Goal: Entertainment & Leisure: Consume media (video, audio)

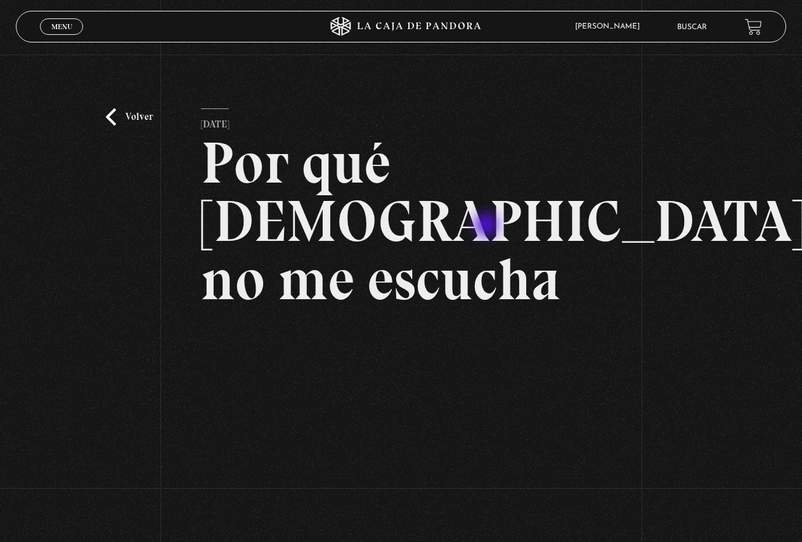
scroll to position [43, 0]
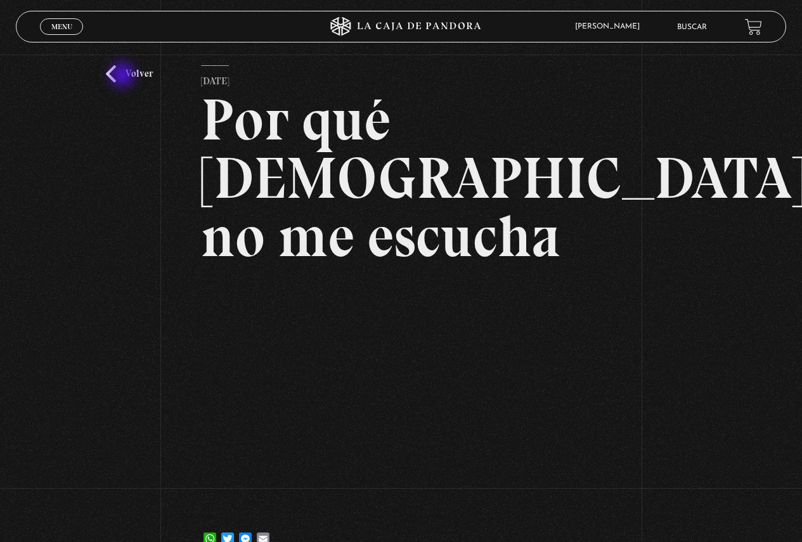
click at [124, 76] on link "Volver" at bounding box center [129, 73] width 47 height 17
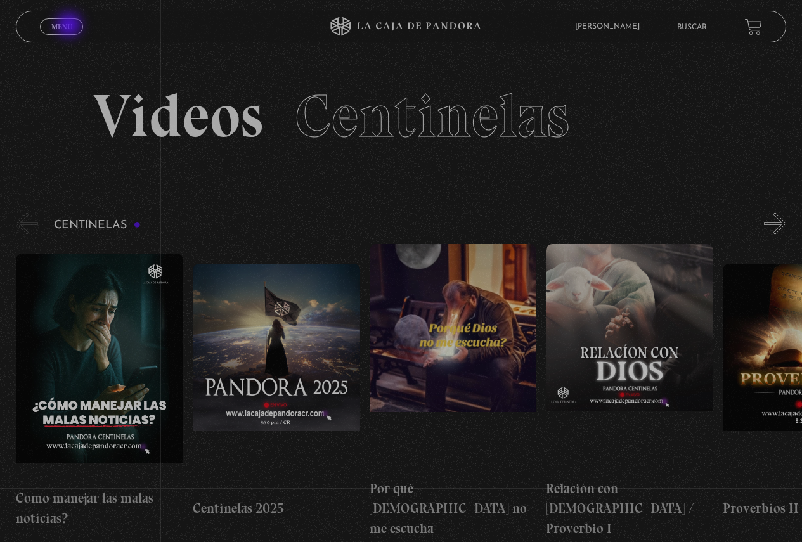
drag, startPoint x: 0, startPoint y: 0, endPoint x: 70, endPoint y: 25, distance: 74.8
click at [70, 25] on span "Menu" at bounding box center [61, 27] width 21 height 8
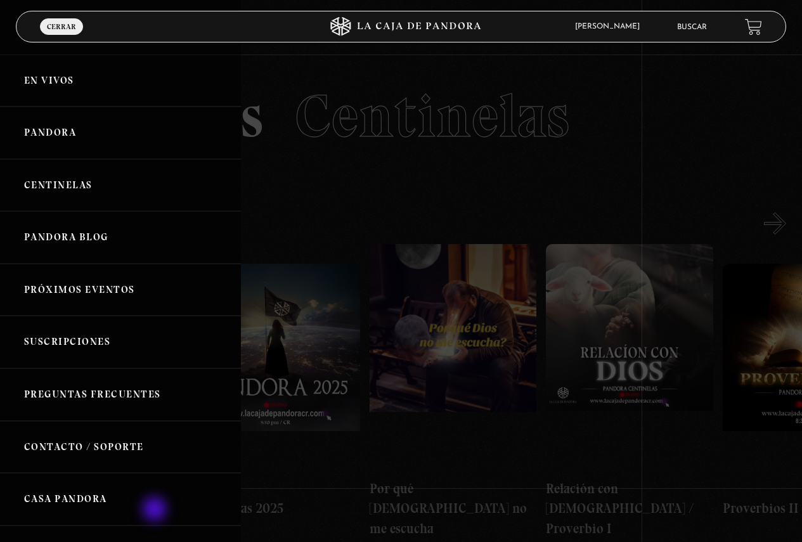
click at [152, 504] on link "Casa Pandora" at bounding box center [120, 499] width 241 height 53
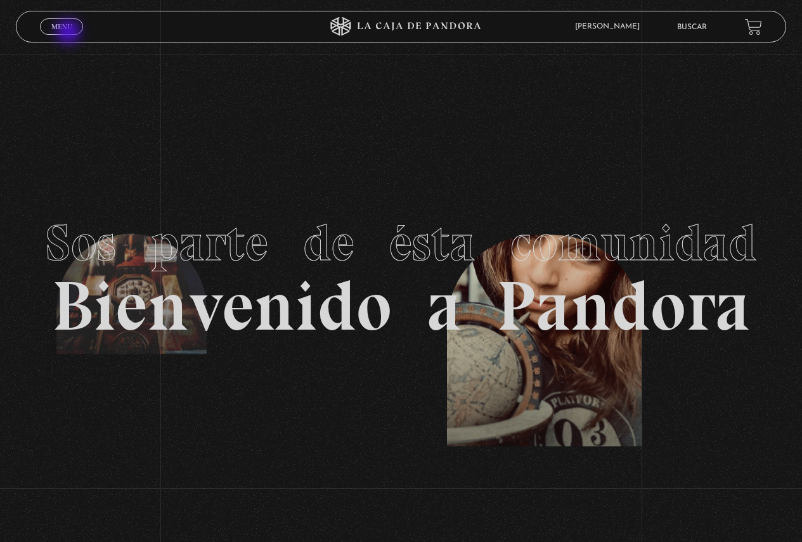
click at [68, 27] on span "Menu" at bounding box center [61, 27] width 21 height 8
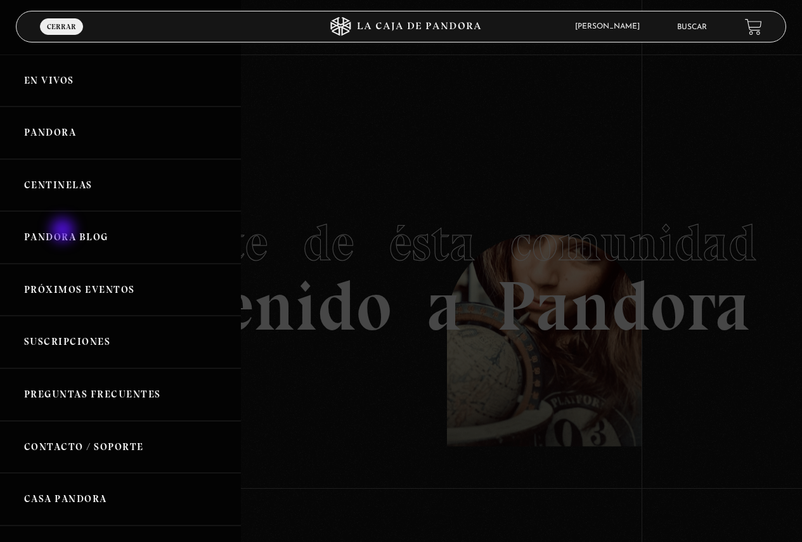
click at [64, 231] on link "Pandora Blog" at bounding box center [120, 237] width 241 height 53
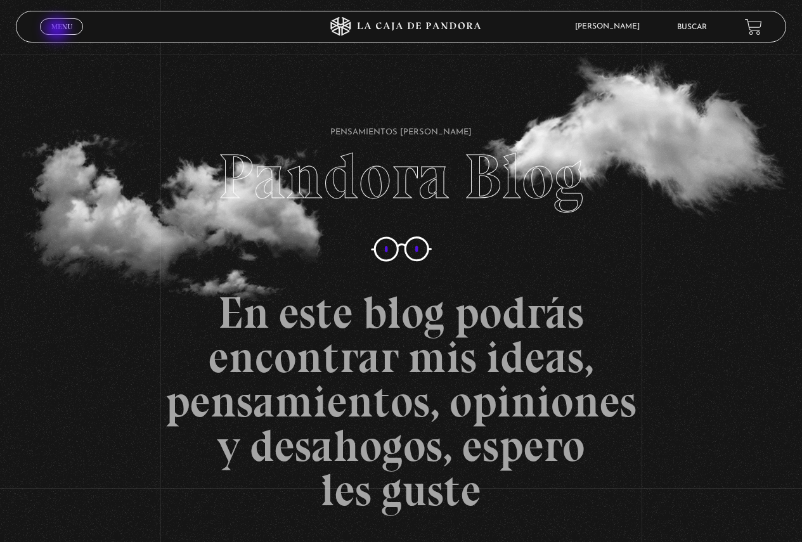
click at [61, 28] on span "Menu" at bounding box center [61, 27] width 21 height 8
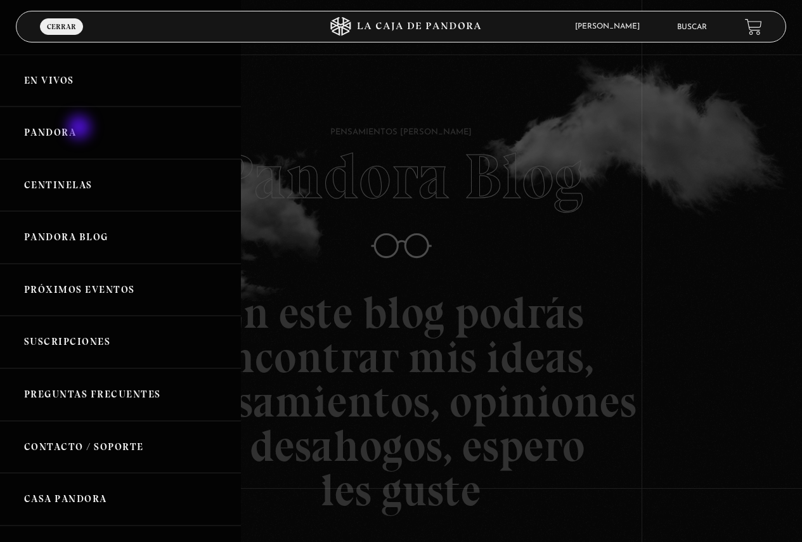
click at [81, 129] on link "Pandora" at bounding box center [120, 133] width 241 height 53
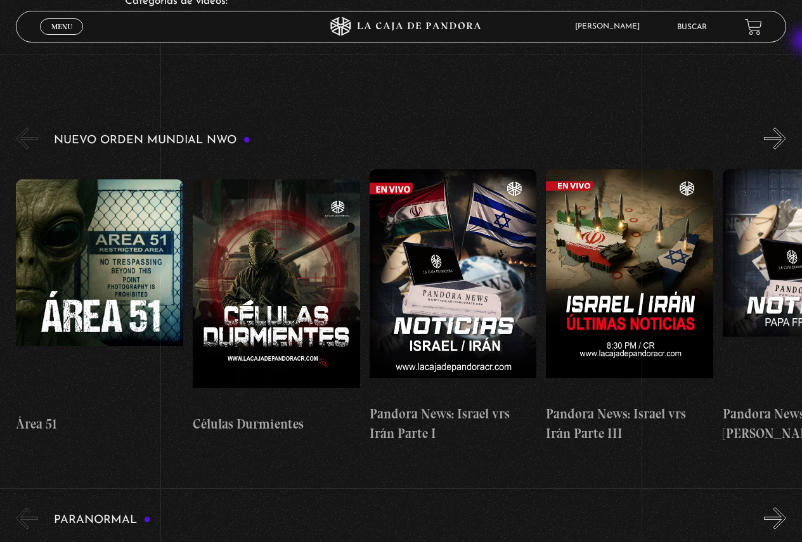
scroll to position [162, 0]
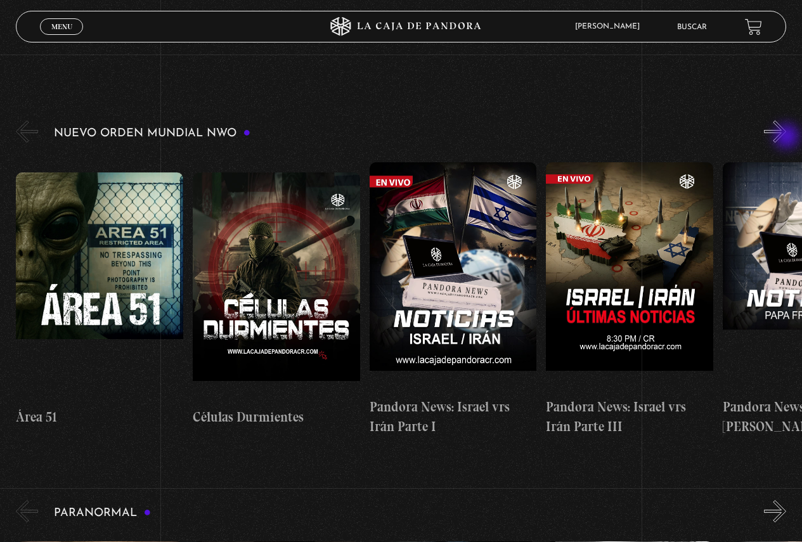
click at [786, 138] on button "»" at bounding box center [775, 131] width 22 height 22
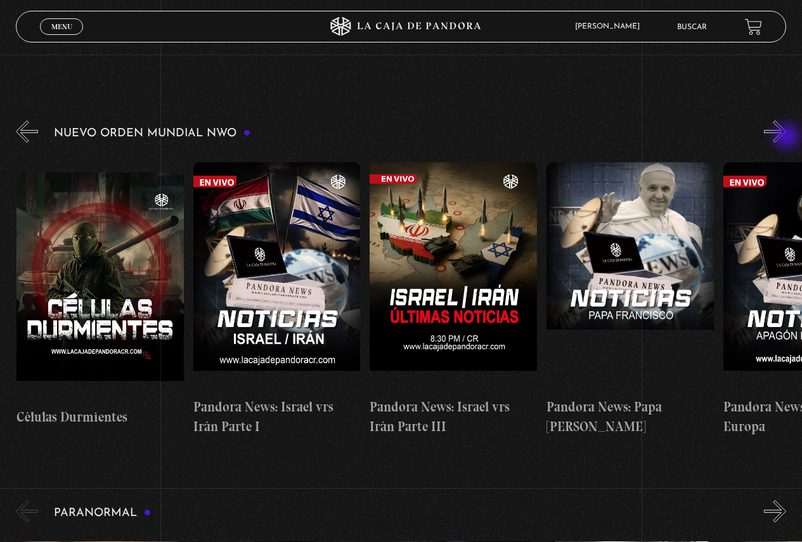
scroll to position [0, 177]
click at [786, 138] on button "»" at bounding box center [775, 131] width 22 height 22
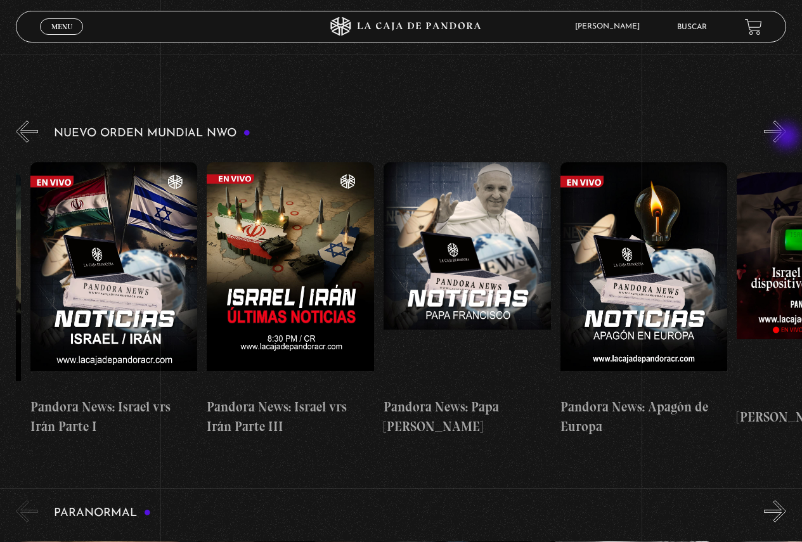
scroll to position [0, 353]
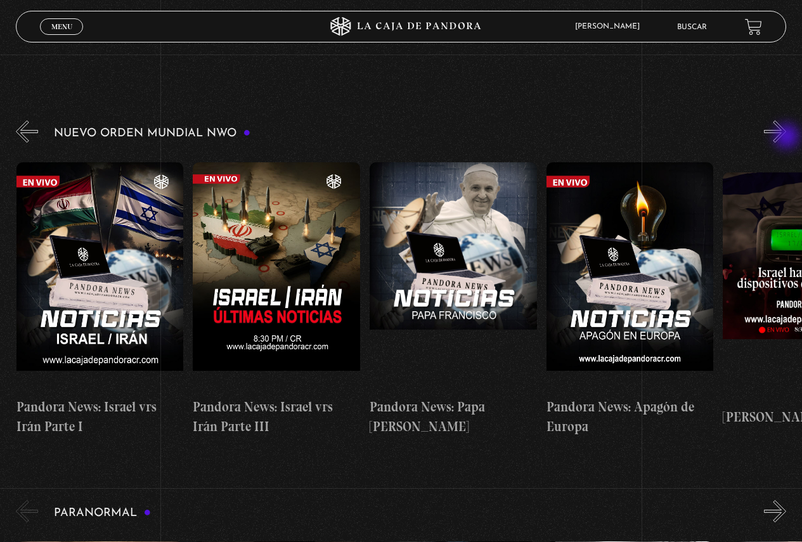
click at [786, 138] on button "»" at bounding box center [775, 131] width 22 height 22
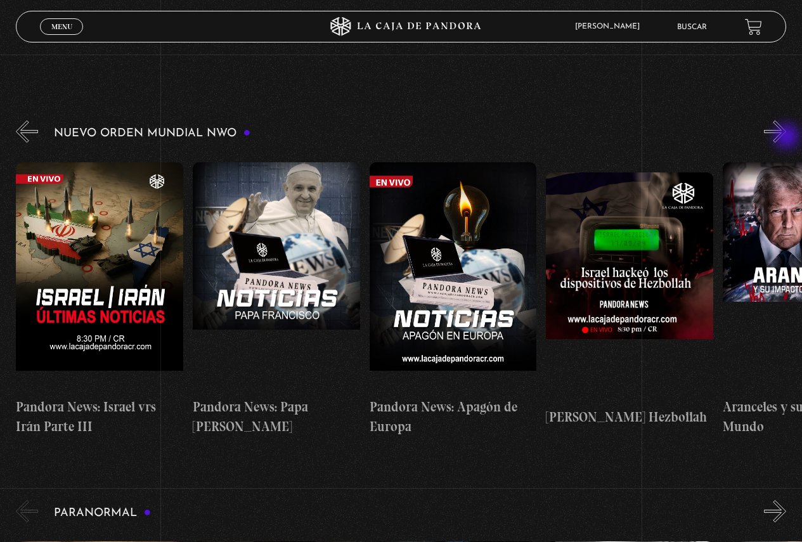
click at [786, 138] on button "»" at bounding box center [775, 131] width 22 height 22
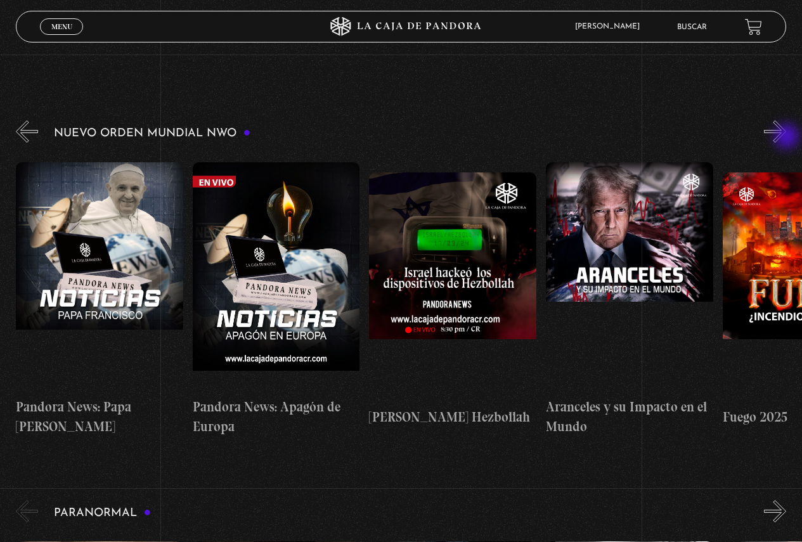
click at [786, 138] on button "»" at bounding box center [775, 131] width 22 height 22
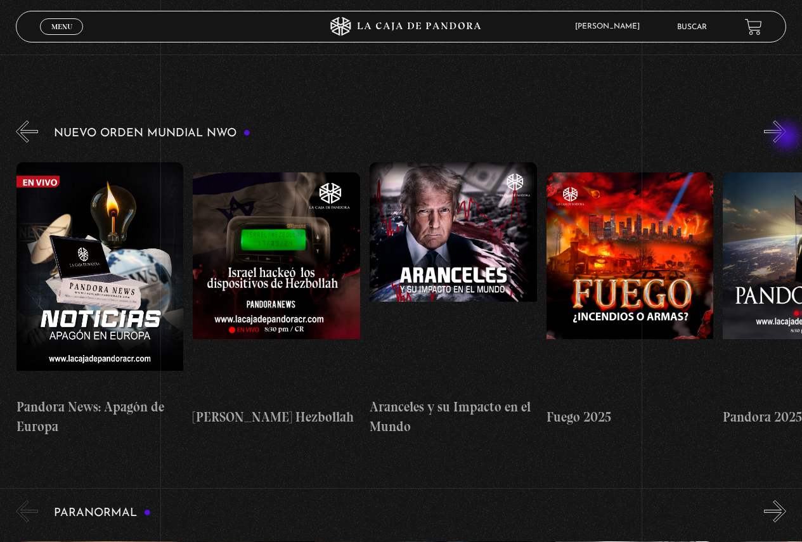
click at [786, 138] on button "»" at bounding box center [775, 131] width 22 height 22
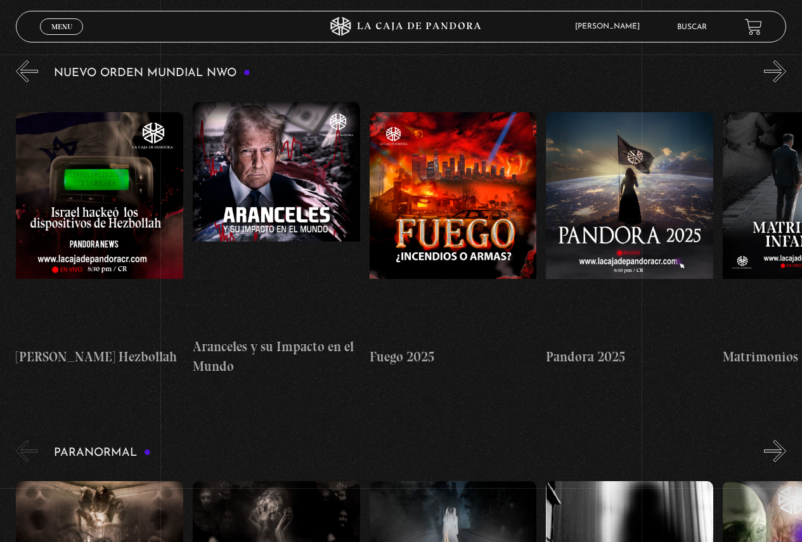
scroll to position [238, 0]
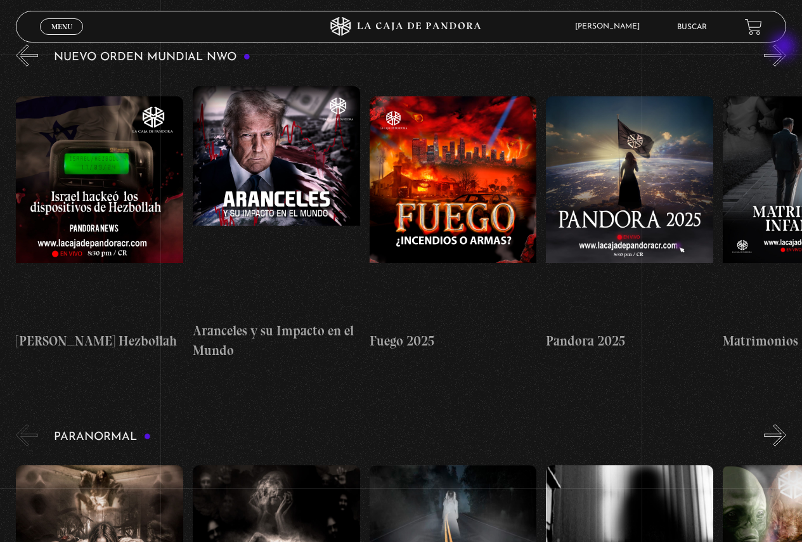
click at [785, 48] on button "»" at bounding box center [775, 55] width 22 height 22
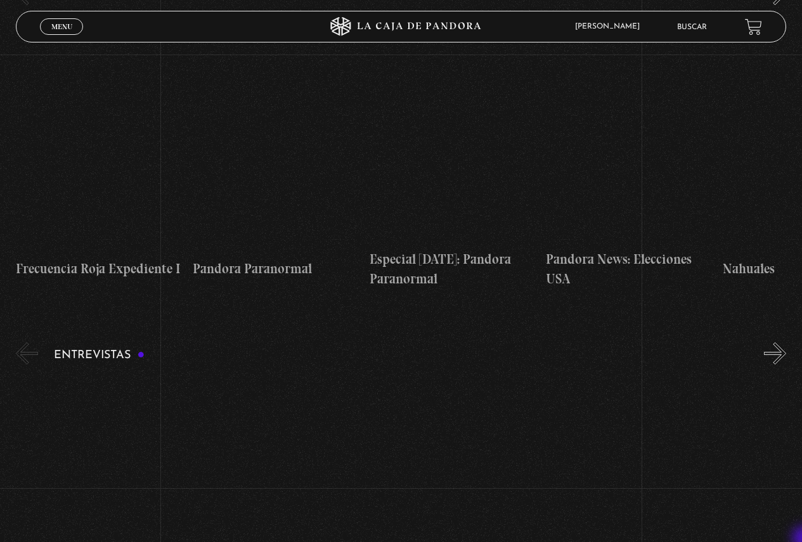
scroll to position [3999, 0]
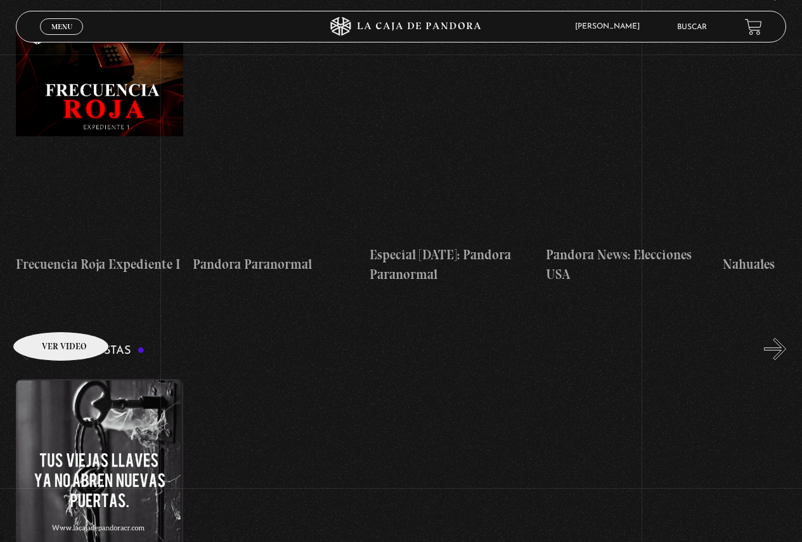
click at [45, 379] on figure at bounding box center [99, 493] width 167 height 228
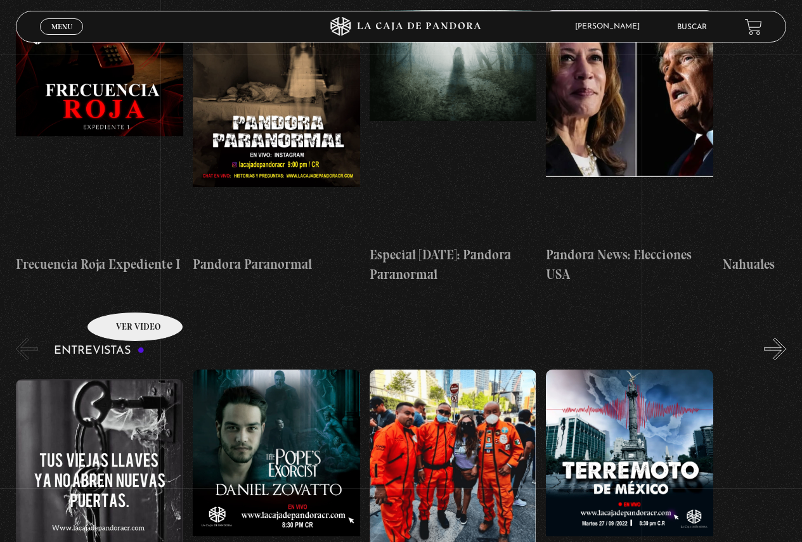
click at [119, 379] on figure at bounding box center [99, 493] width 167 height 228
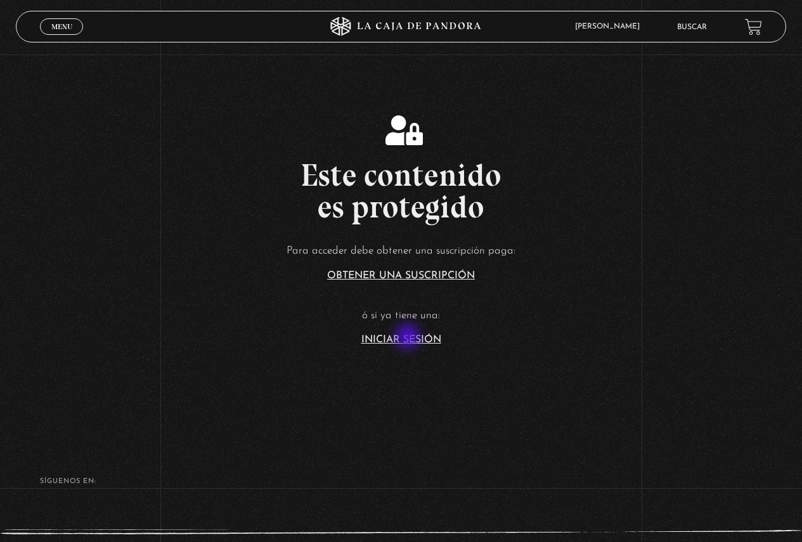
click at [409, 339] on link "Iniciar Sesión" at bounding box center [401, 340] width 80 height 10
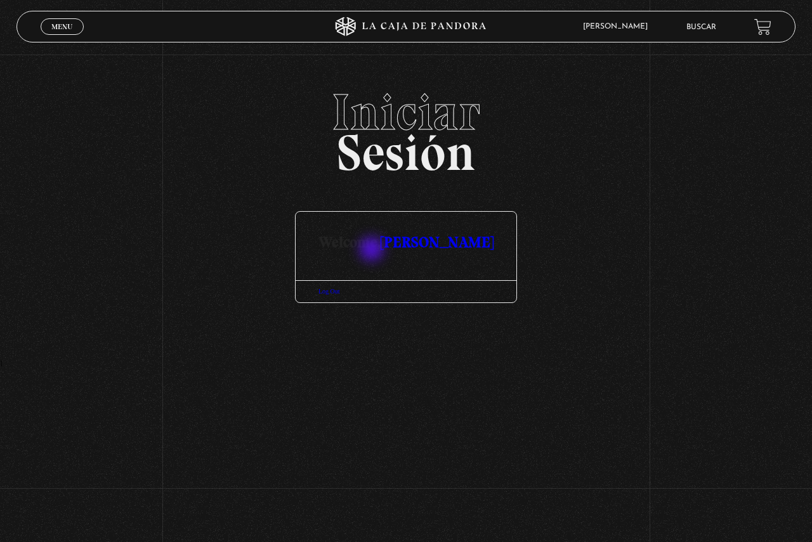
click at [380, 250] on link "[PERSON_NAME]" at bounding box center [436, 242] width 113 height 18
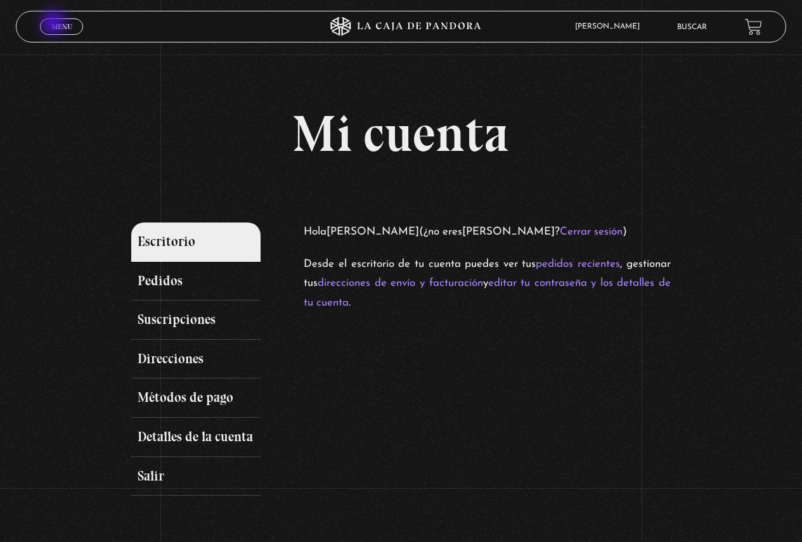
click at [56, 25] on span "Menu" at bounding box center [61, 27] width 21 height 8
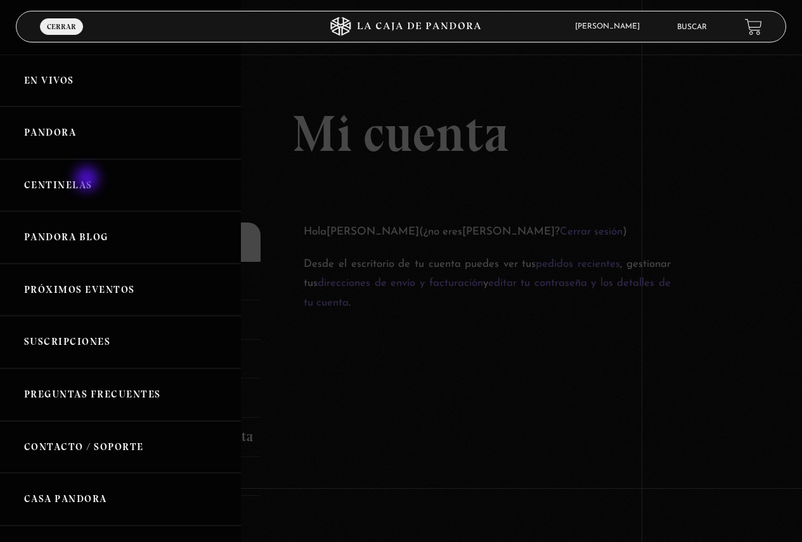
click at [87, 181] on link "Centinelas" at bounding box center [120, 185] width 241 height 53
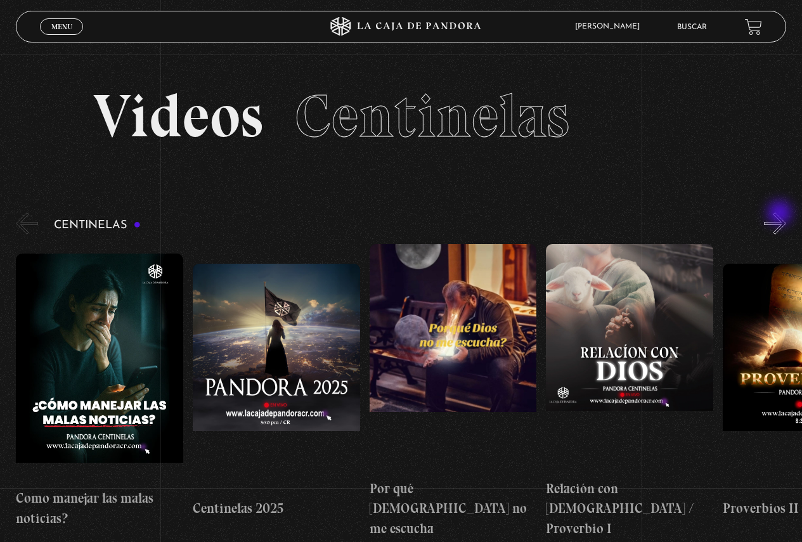
click at [780, 214] on button "»" at bounding box center [775, 223] width 22 height 22
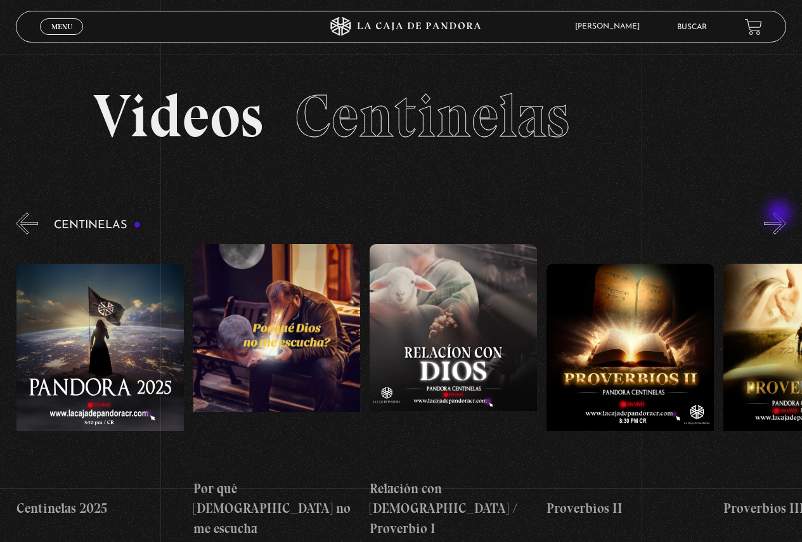
click at [780, 215] on button "»" at bounding box center [775, 223] width 22 height 22
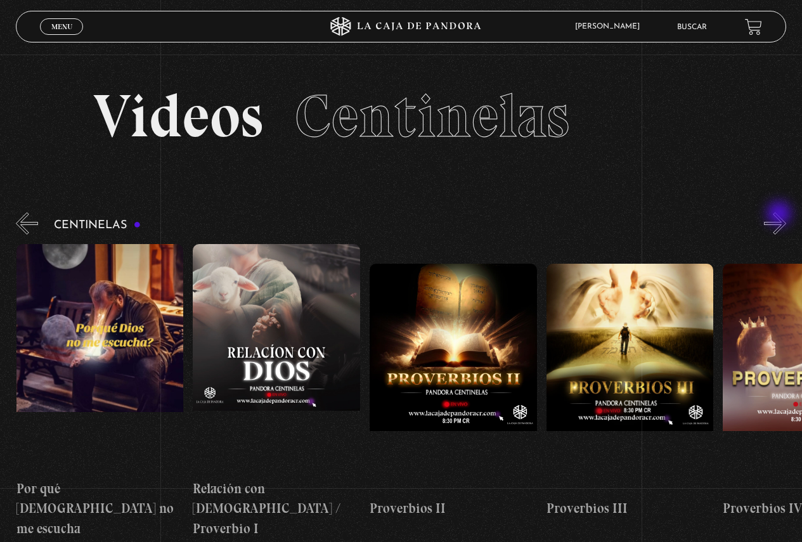
click at [780, 215] on button "»" at bounding box center [775, 223] width 22 height 22
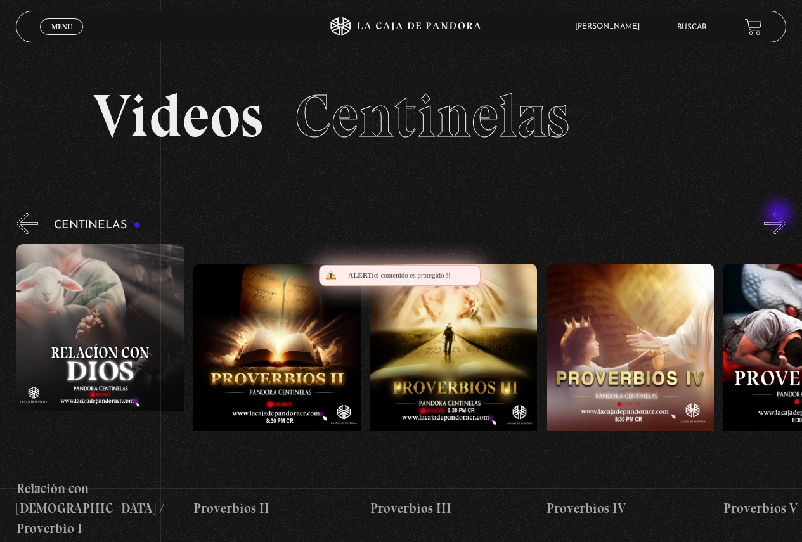
click at [780, 215] on button "»" at bounding box center [775, 223] width 22 height 22
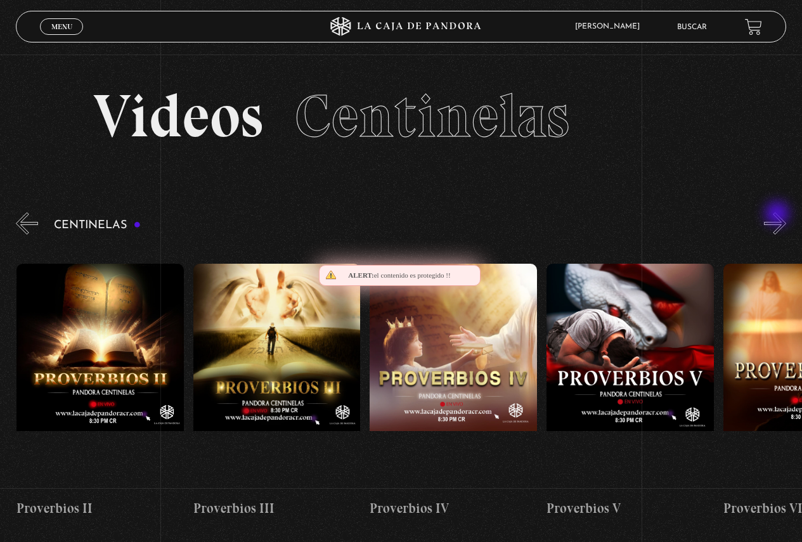
click at [779, 215] on button "»" at bounding box center [775, 223] width 22 height 22
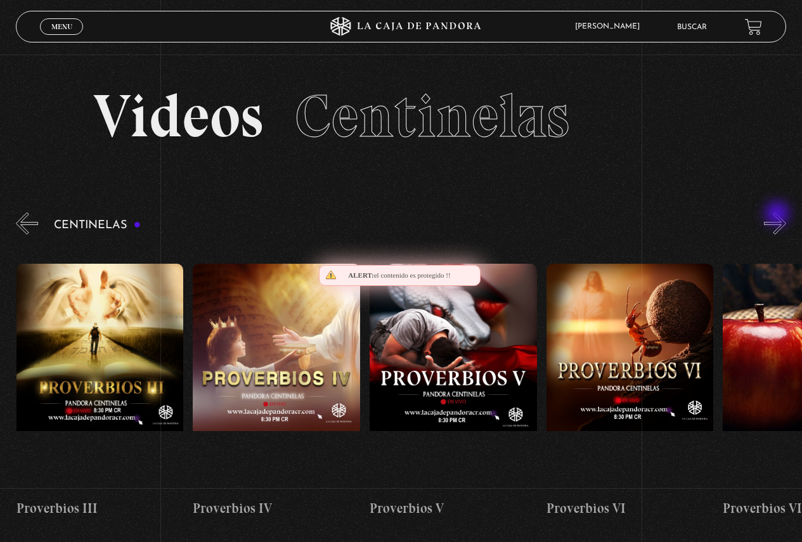
click at [779, 215] on button "»" at bounding box center [775, 223] width 22 height 22
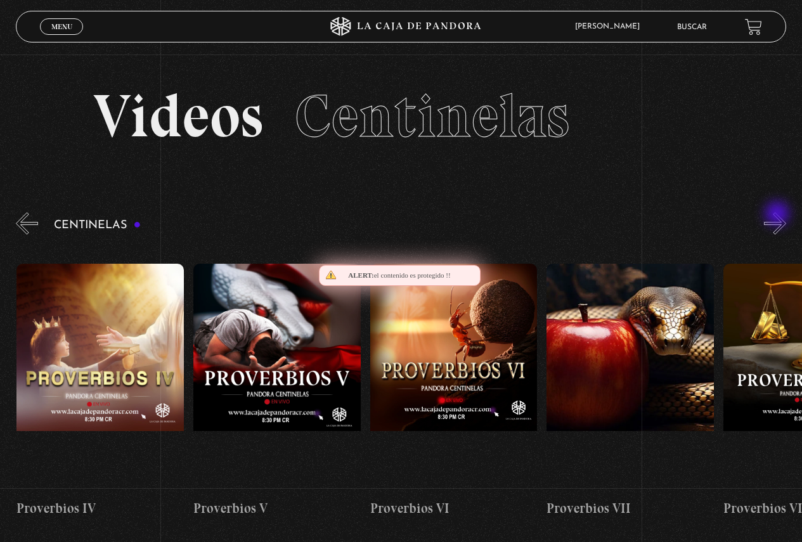
click at [779, 215] on button "»" at bounding box center [775, 223] width 22 height 22
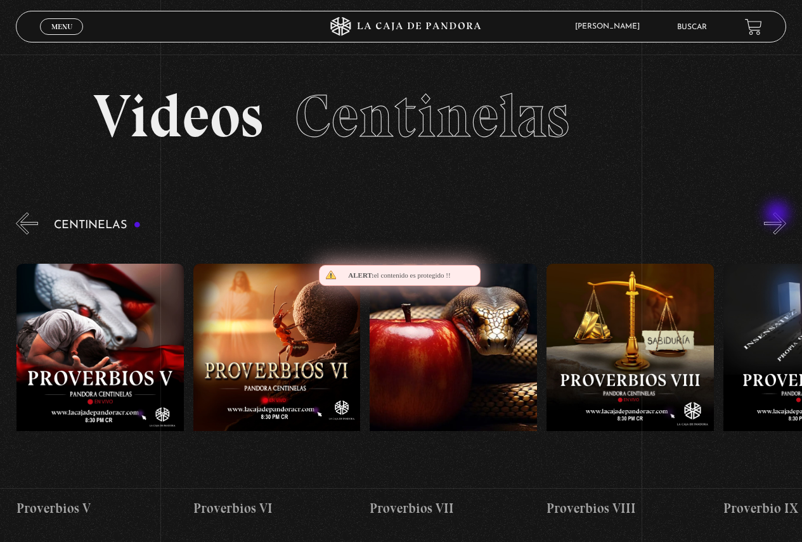
click at [779, 215] on button "»" at bounding box center [775, 223] width 22 height 22
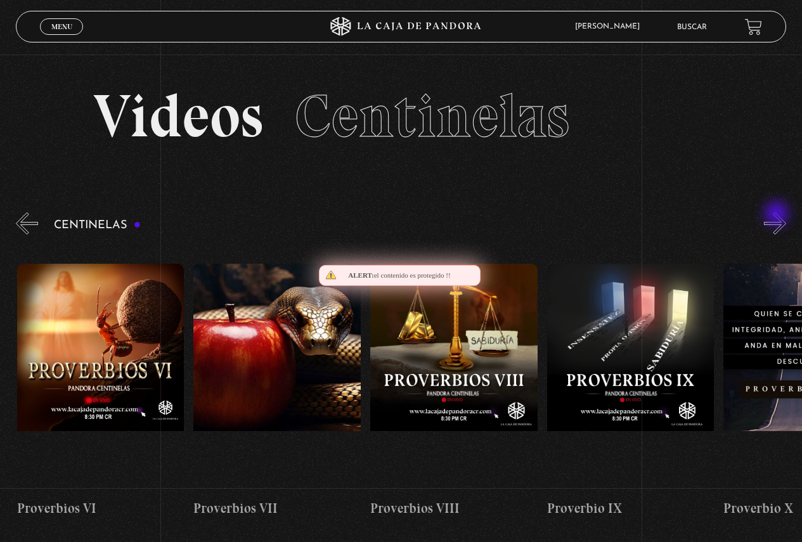
click at [778, 215] on button "»" at bounding box center [775, 223] width 22 height 22
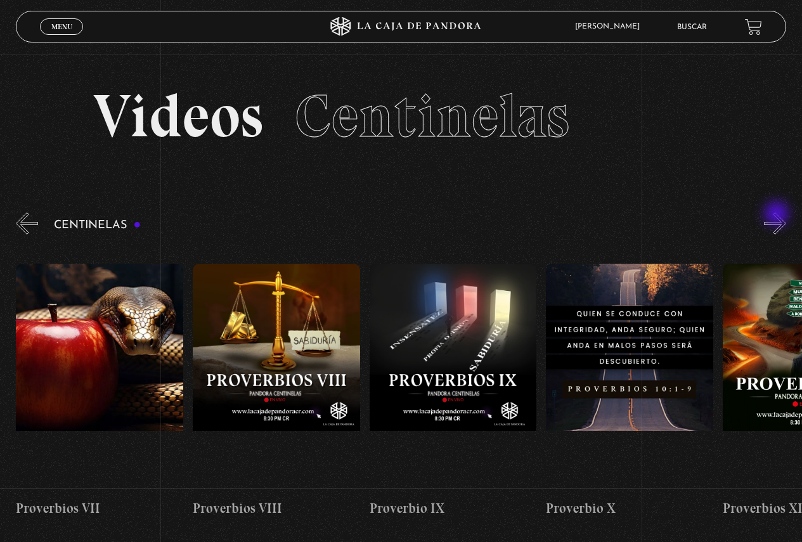
click at [778, 215] on button "»" at bounding box center [775, 223] width 22 height 22
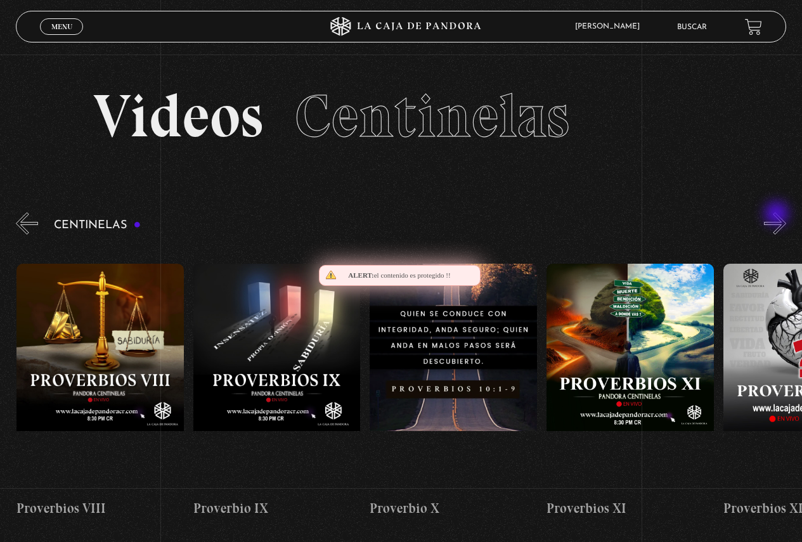
click at [778, 215] on button "»" at bounding box center [775, 223] width 22 height 22
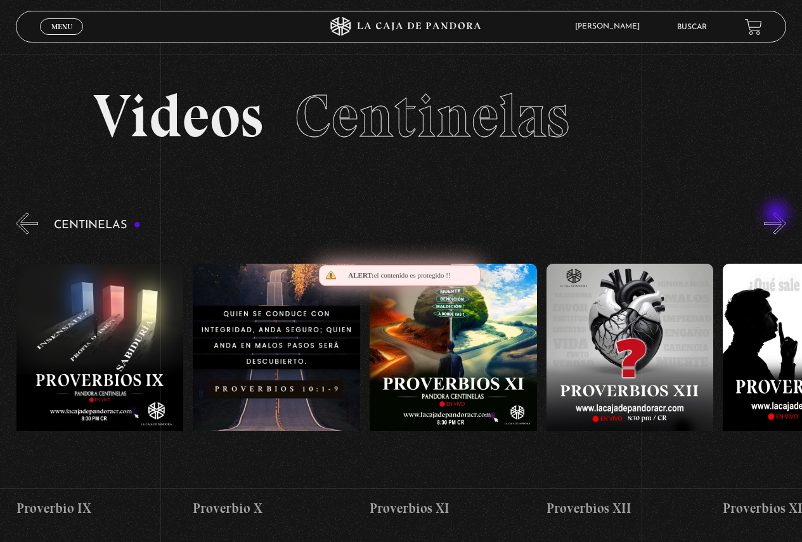
click at [778, 215] on button "»" at bounding box center [775, 223] width 22 height 22
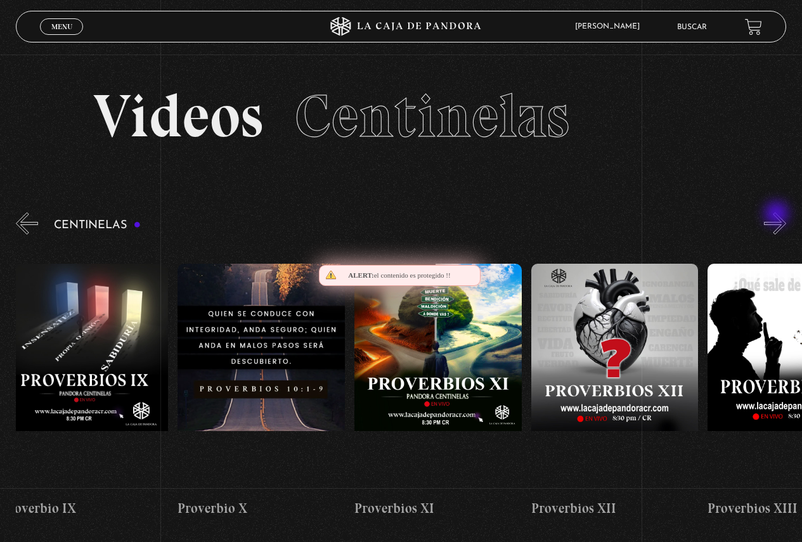
click at [778, 215] on button "»" at bounding box center [775, 223] width 22 height 22
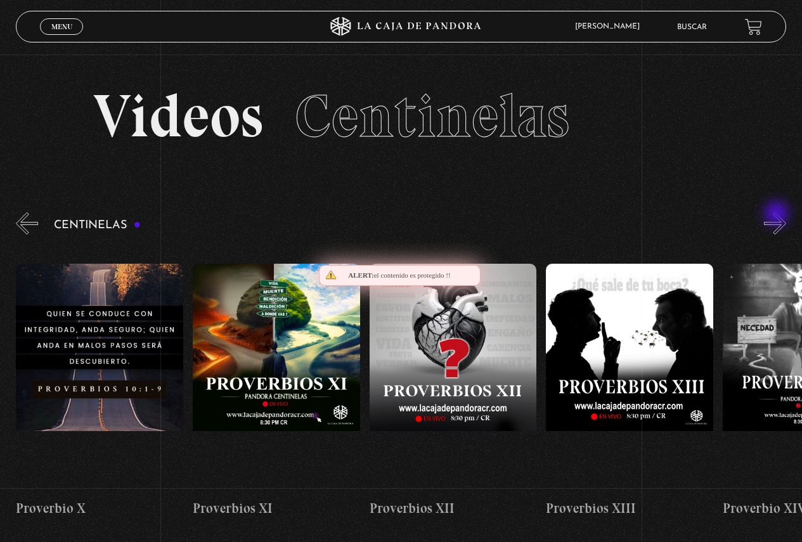
click at [778, 215] on button "»" at bounding box center [775, 223] width 22 height 22
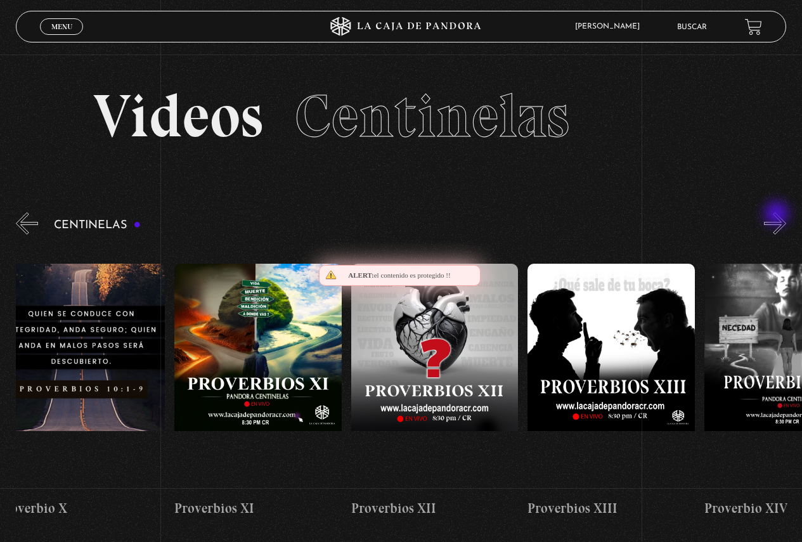
click at [778, 215] on button "»" at bounding box center [775, 223] width 22 height 22
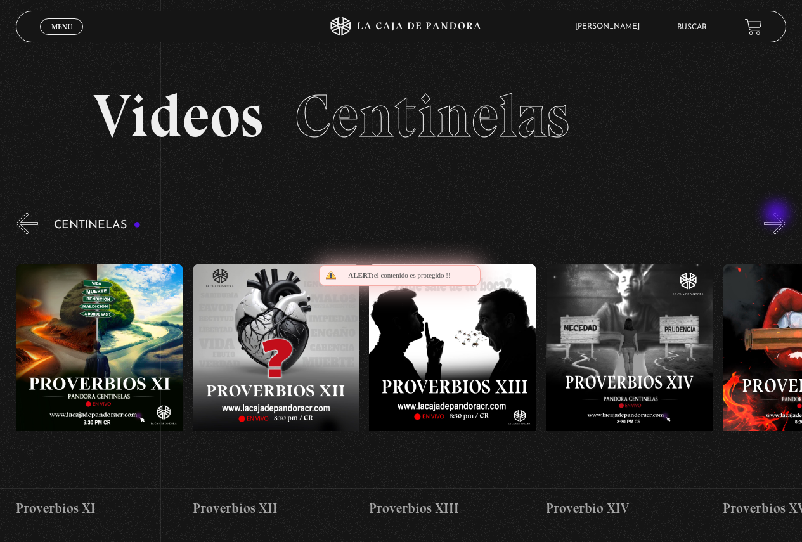
click at [778, 215] on button "»" at bounding box center [775, 223] width 22 height 22
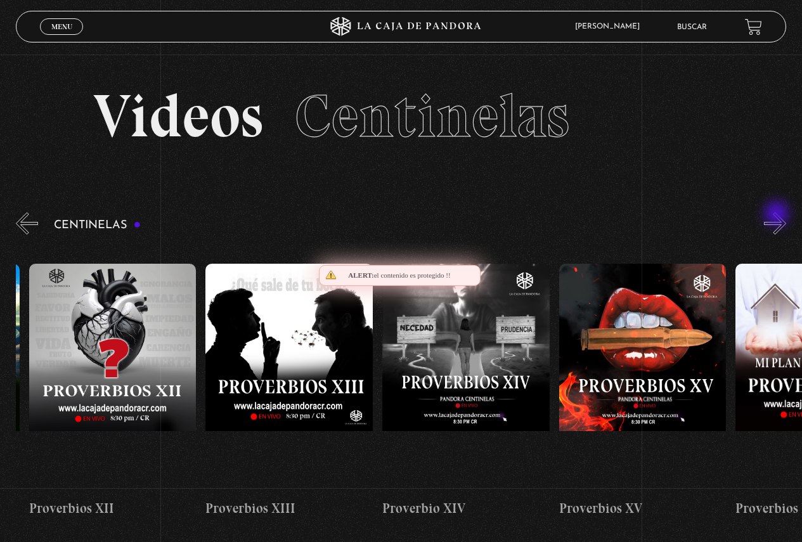
click at [778, 215] on button "»" at bounding box center [775, 223] width 22 height 22
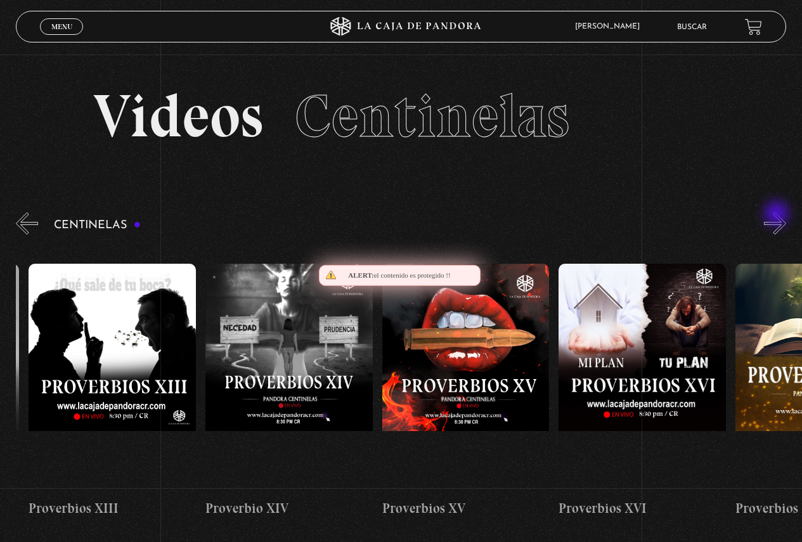
click at [778, 215] on button "»" at bounding box center [775, 223] width 22 height 22
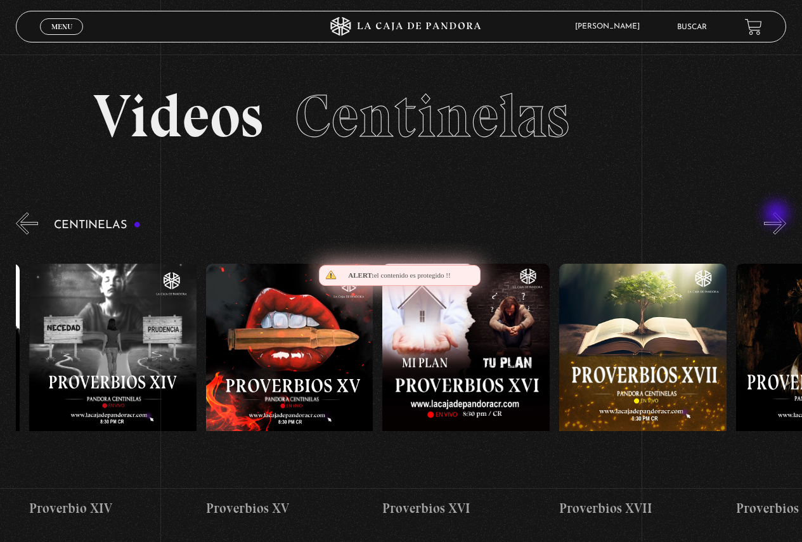
click at [778, 215] on button "»" at bounding box center [775, 223] width 22 height 22
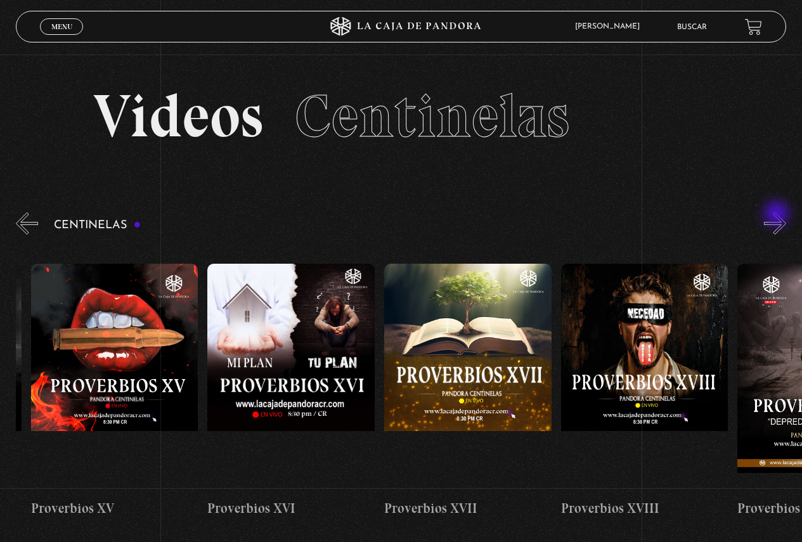
click at [778, 215] on button "»" at bounding box center [775, 223] width 22 height 22
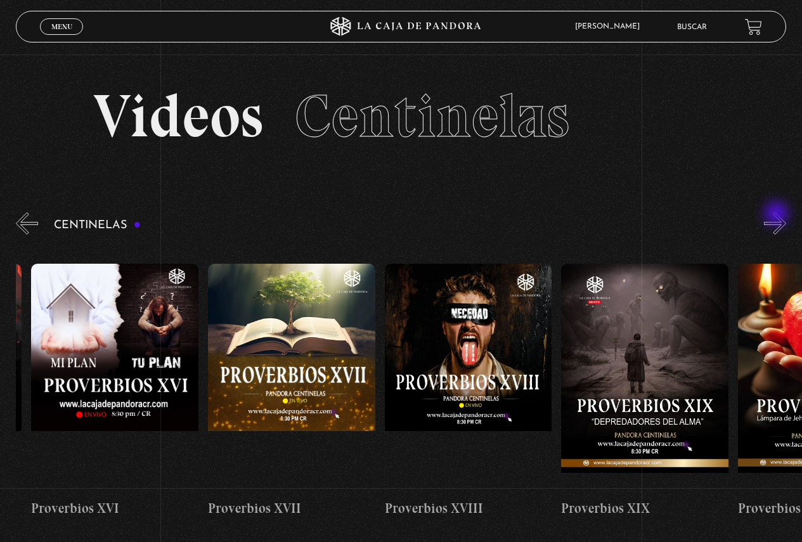
click at [778, 215] on button "»" at bounding box center [775, 223] width 22 height 22
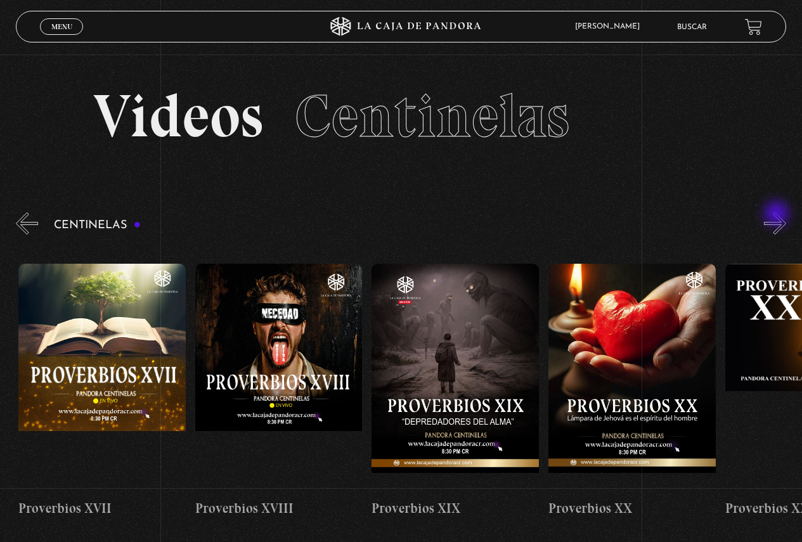
click at [778, 215] on button "»" at bounding box center [775, 223] width 22 height 22
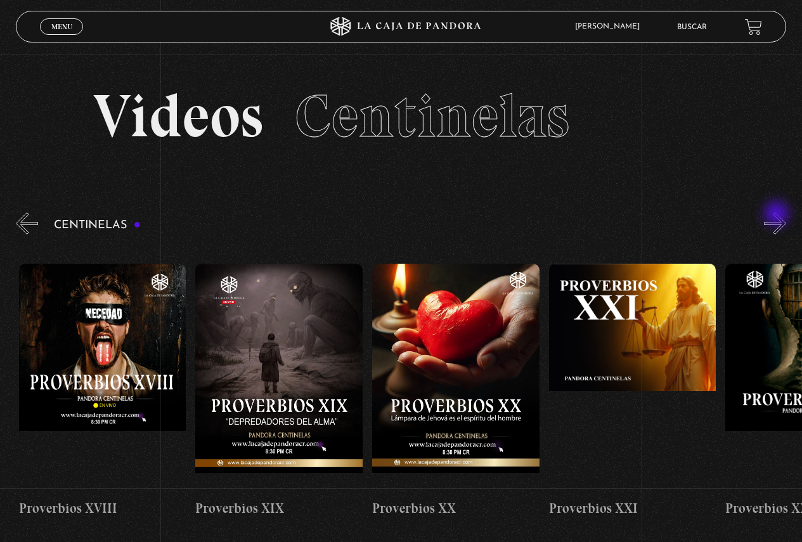
click at [778, 215] on button "»" at bounding box center [775, 223] width 22 height 22
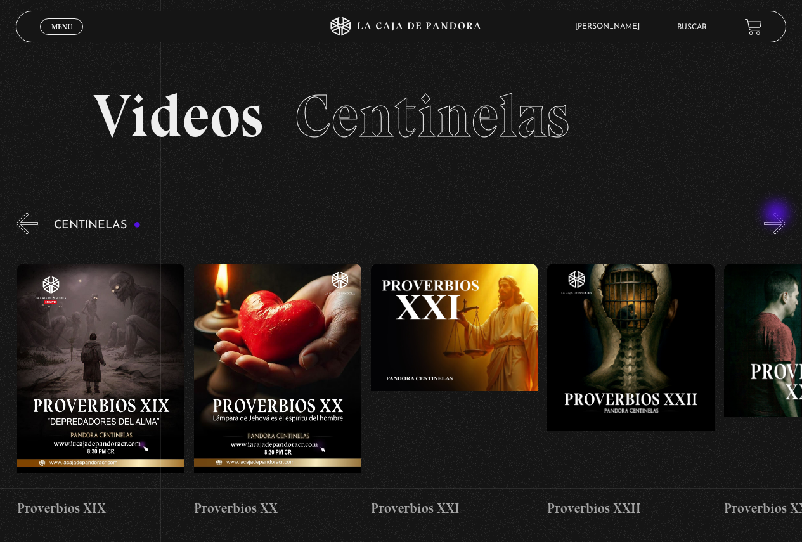
click at [778, 215] on button "»" at bounding box center [775, 223] width 22 height 22
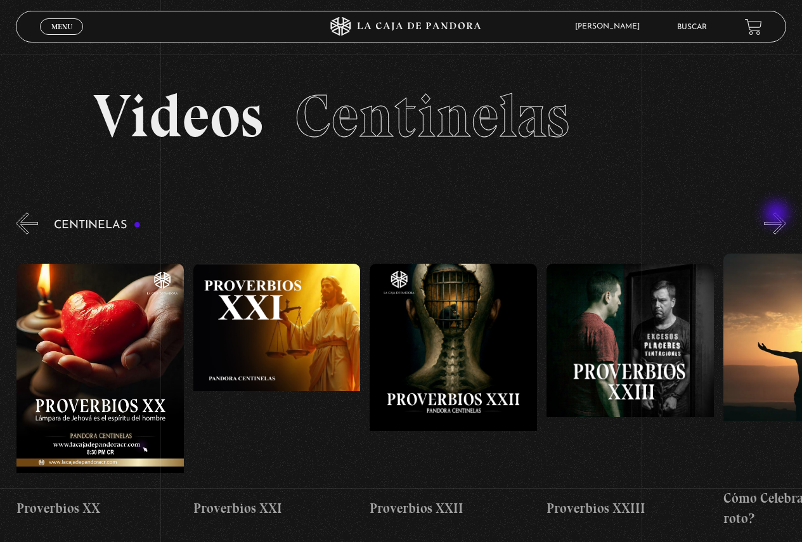
click at [778, 215] on button "»" at bounding box center [775, 223] width 22 height 22
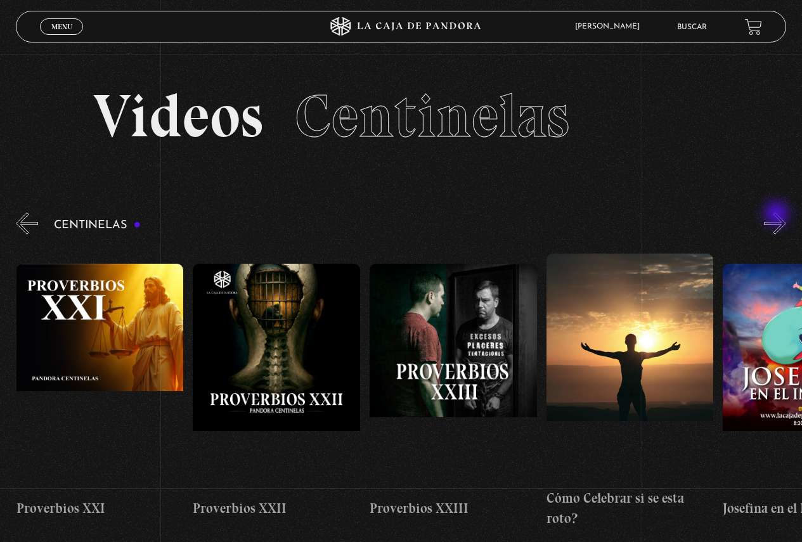
click at [778, 215] on button "»" at bounding box center [775, 223] width 22 height 22
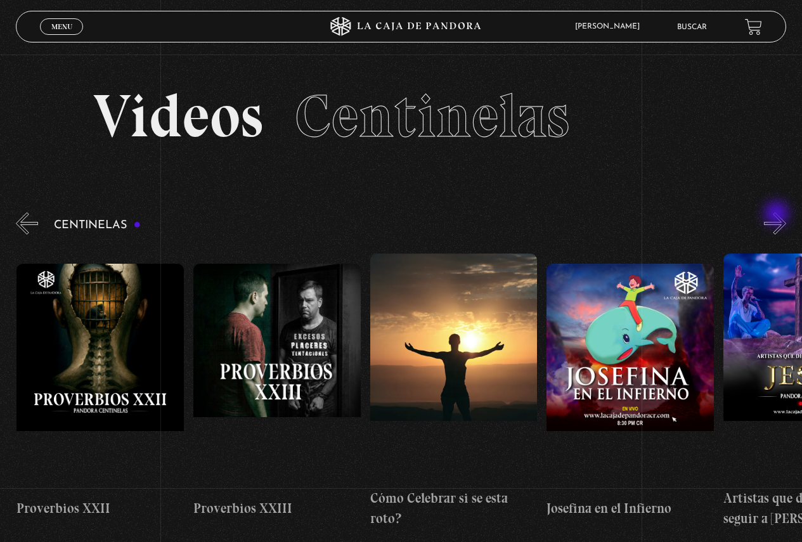
scroll to position [0, 4240]
click at [778, 215] on button "»" at bounding box center [775, 223] width 22 height 22
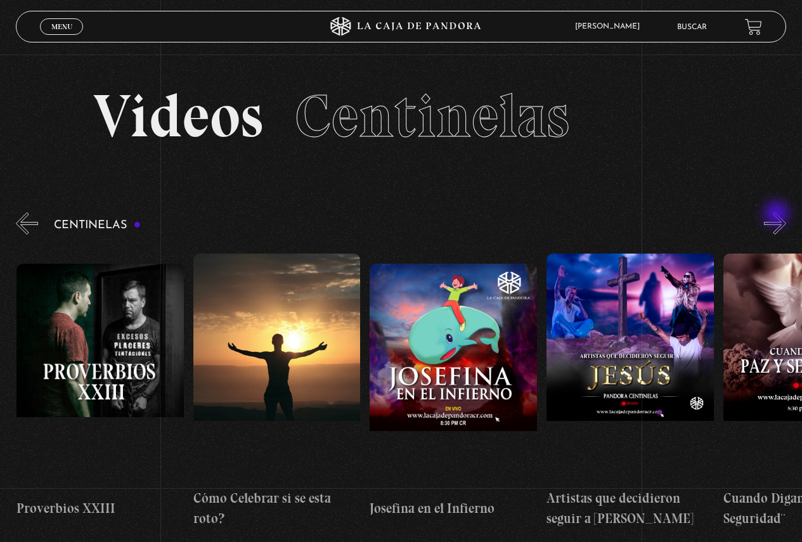
scroll to position [0, 4417]
click at [778, 215] on button "»" at bounding box center [775, 223] width 22 height 22
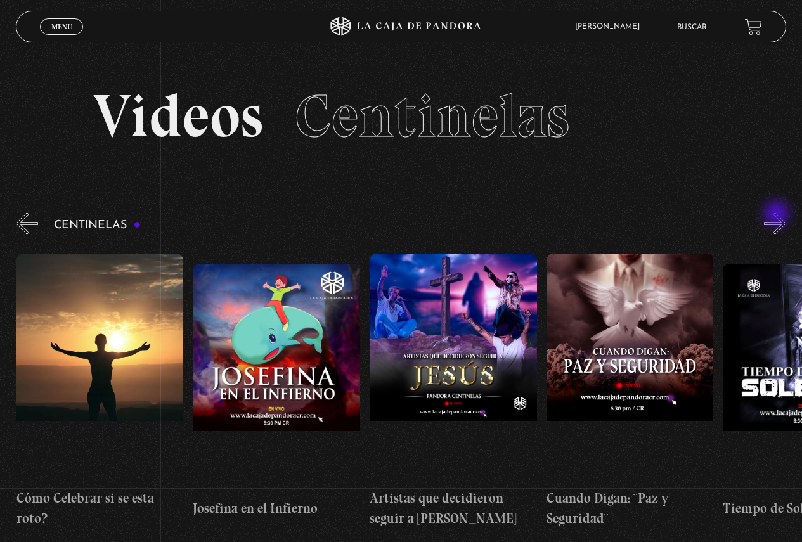
click at [778, 215] on button "»" at bounding box center [775, 223] width 22 height 22
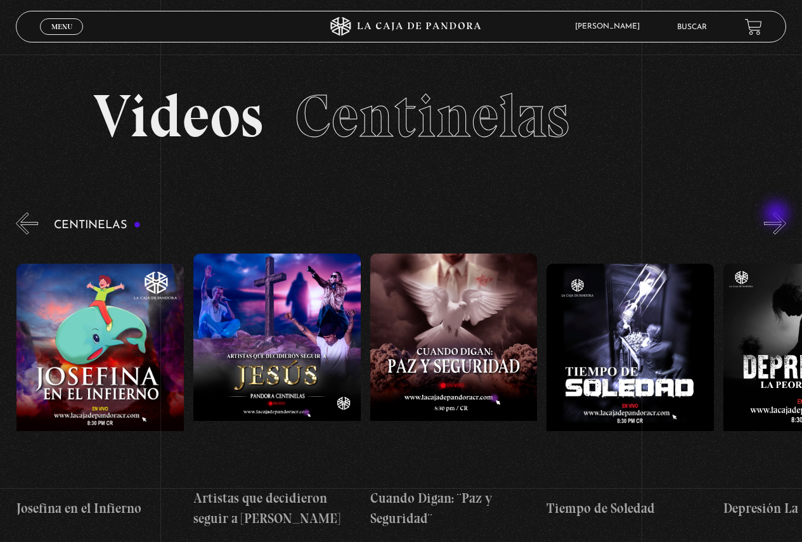
scroll to position [0, 4770]
click at [778, 215] on button "»" at bounding box center [775, 223] width 22 height 22
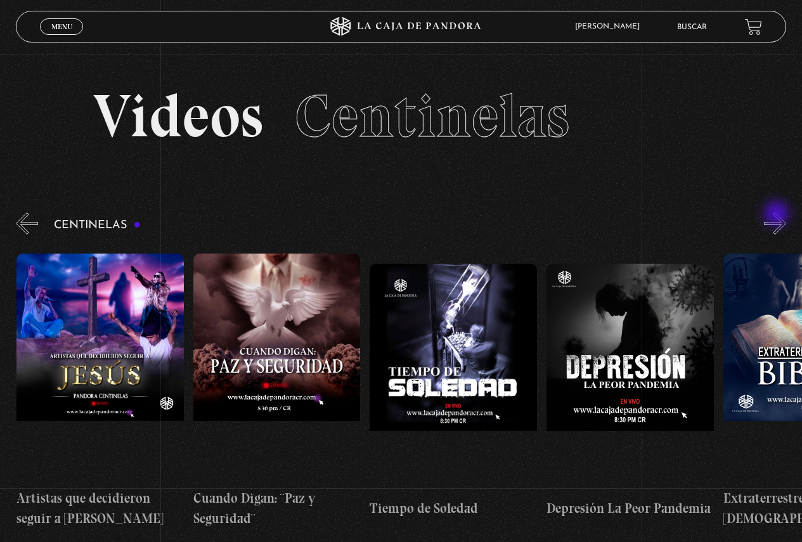
scroll to position [0, 4947]
click at [778, 215] on button "»" at bounding box center [775, 223] width 22 height 22
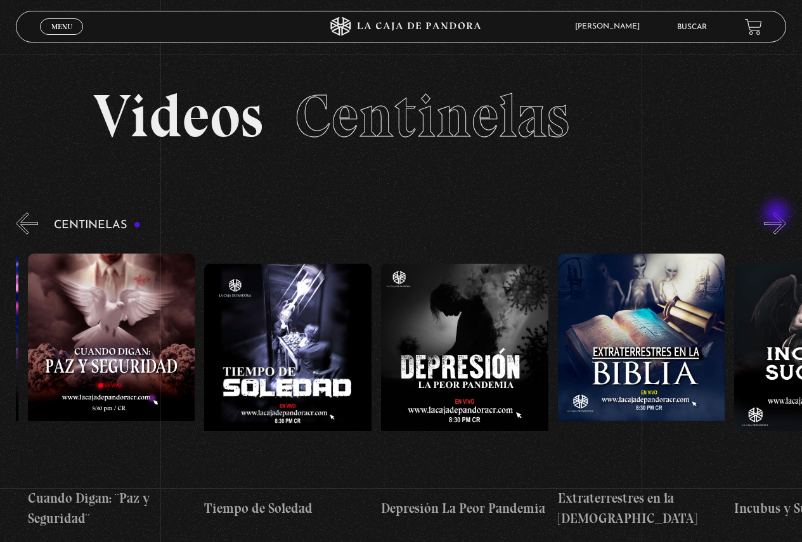
scroll to position [0, 5123]
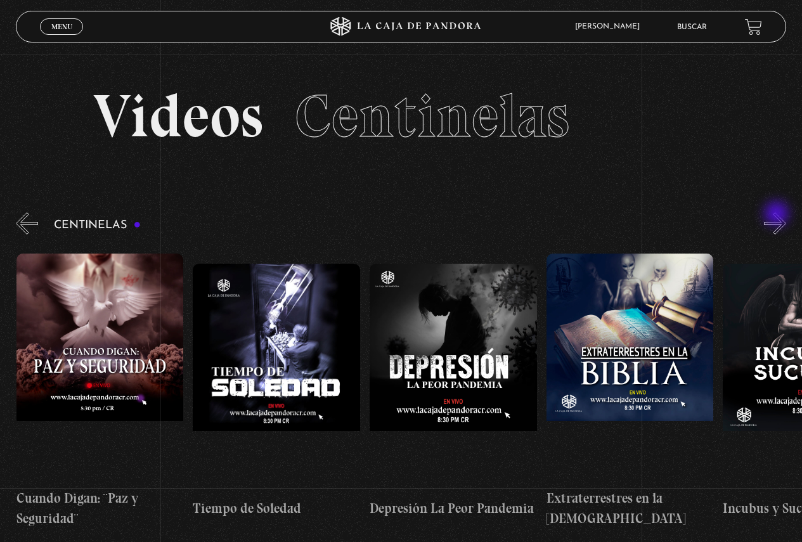
click at [778, 215] on button "»" at bounding box center [775, 223] width 22 height 22
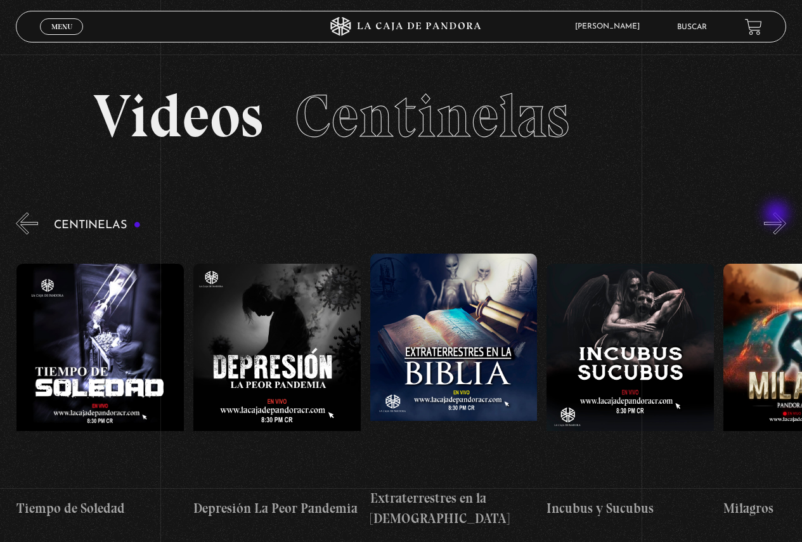
scroll to position [0, 5300]
click at [778, 215] on button "»" at bounding box center [775, 223] width 22 height 22
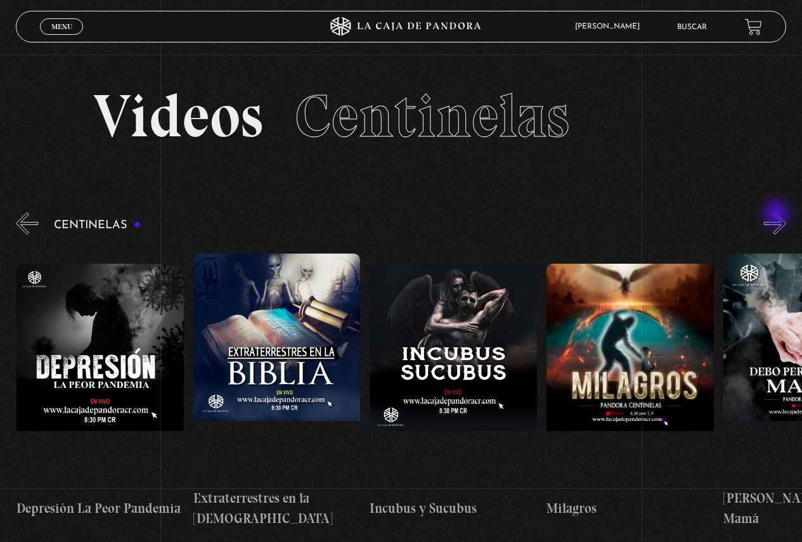
click at [778, 215] on button "»" at bounding box center [775, 223] width 22 height 22
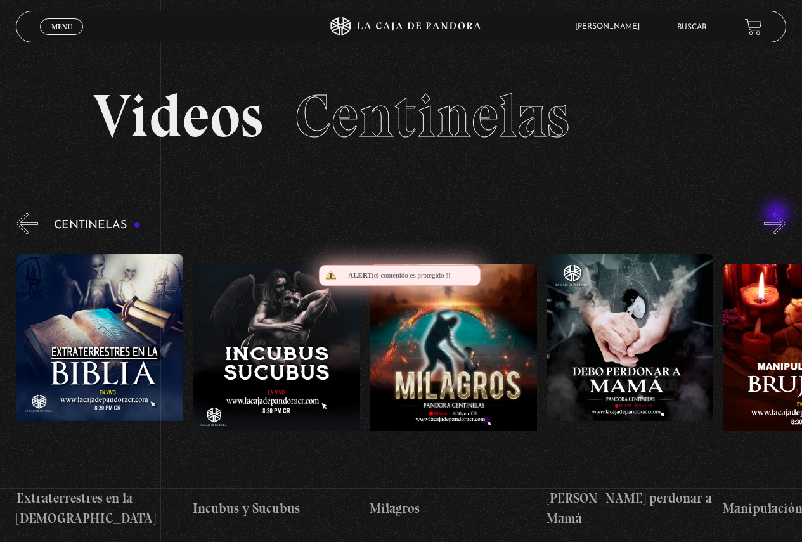
click at [778, 215] on button "»" at bounding box center [775, 223] width 22 height 22
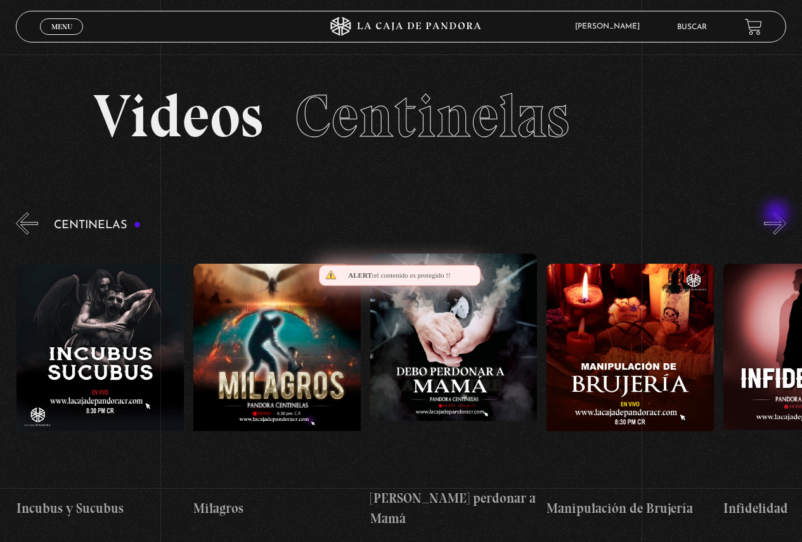
scroll to position [0, 5830]
click at [778, 215] on button "»" at bounding box center [775, 223] width 22 height 22
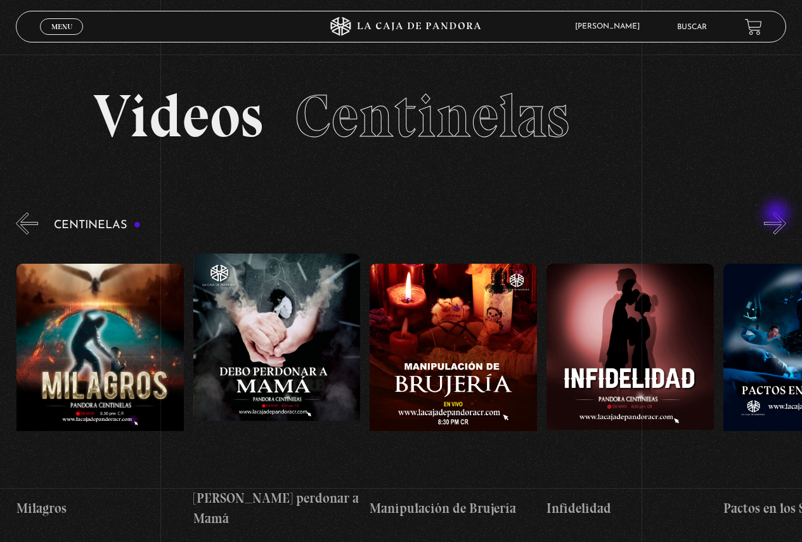
scroll to position [0, 6007]
click at [778, 215] on button "»" at bounding box center [775, 223] width 22 height 22
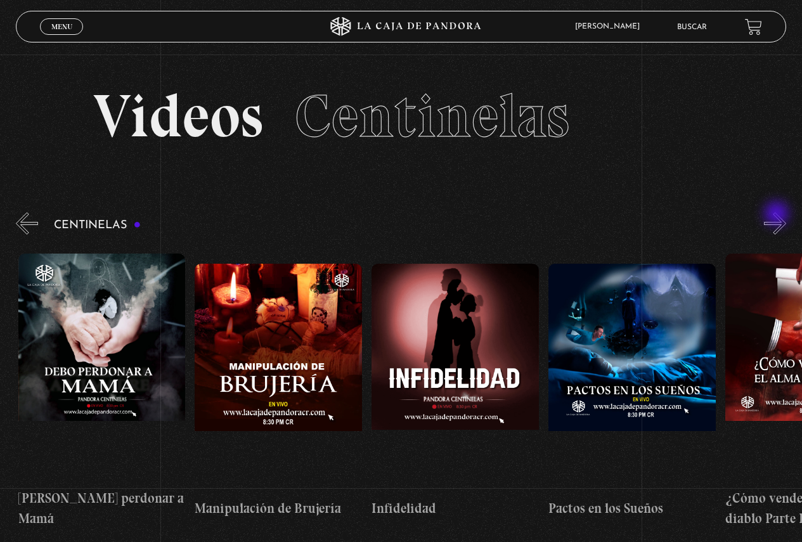
scroll to position [0, 6184]
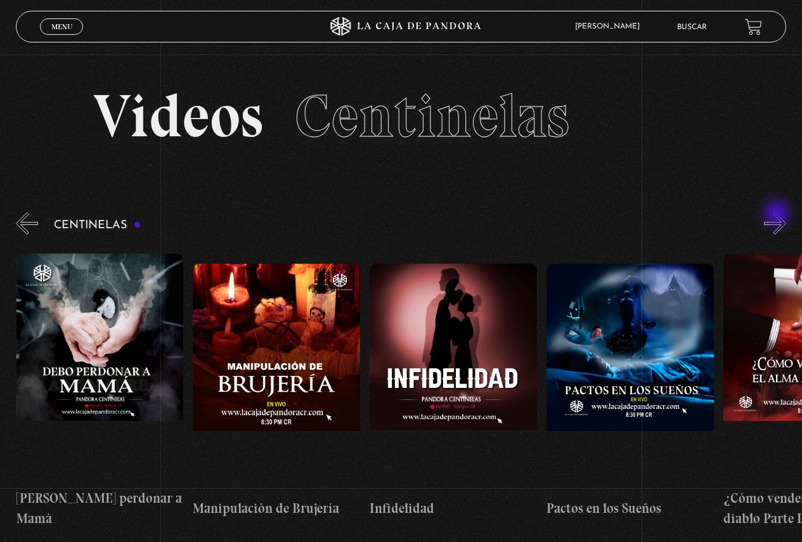
drag, startPoint x: 778, startPoint y: 214, endPoint x: 777, endPoint y: 221, distance: 6.5
click at [777, 217] on button "»" at bounding box center [775, 223] width 22 height 22
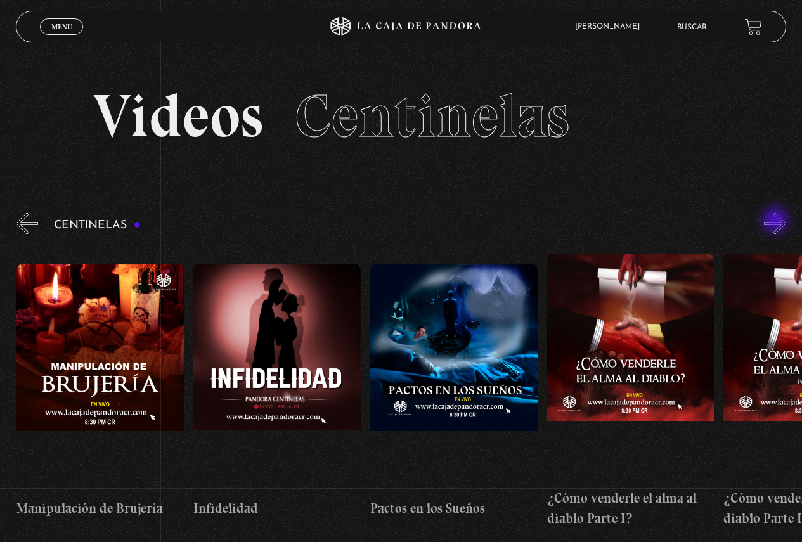
scroll to position [0, 6360]
click at [776, 221] on button "»" at bounding box center [775, 223] width 22 height 22
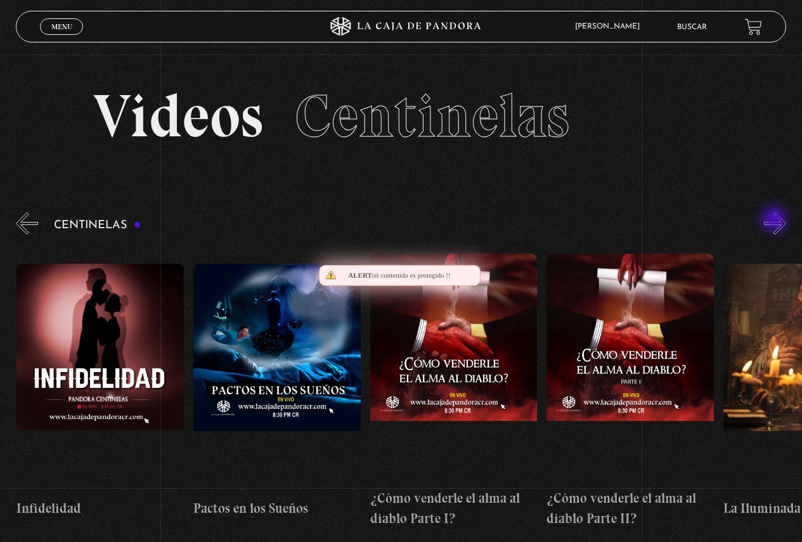
click at [775, 221] on button "»" at bounding box center [775, 223] width 22 height 22
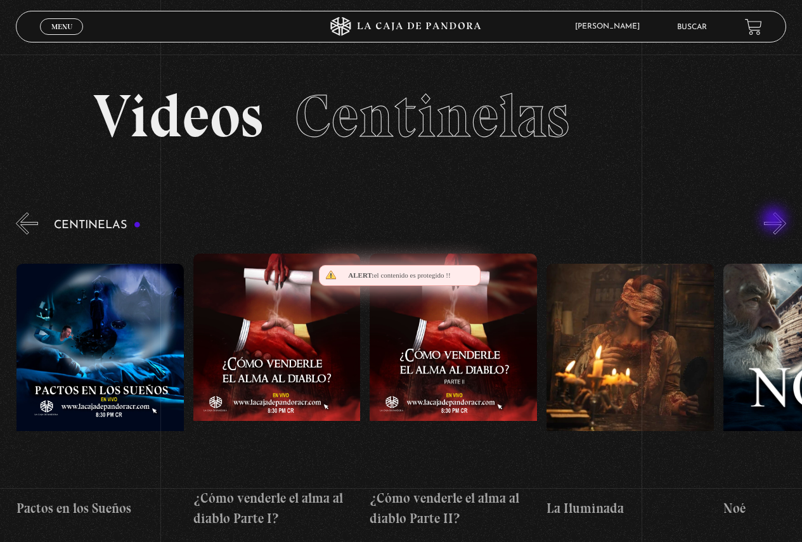
click at [775, 221] on button "»" at bounding box center [775, 223] width 22 height 22
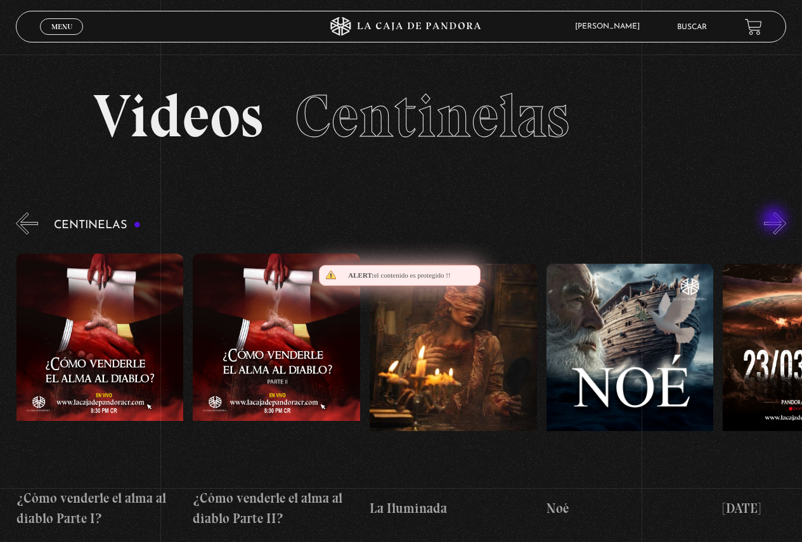
click at [775, 221] on button "»" at bounding box center [775, 223] width 22 height 22
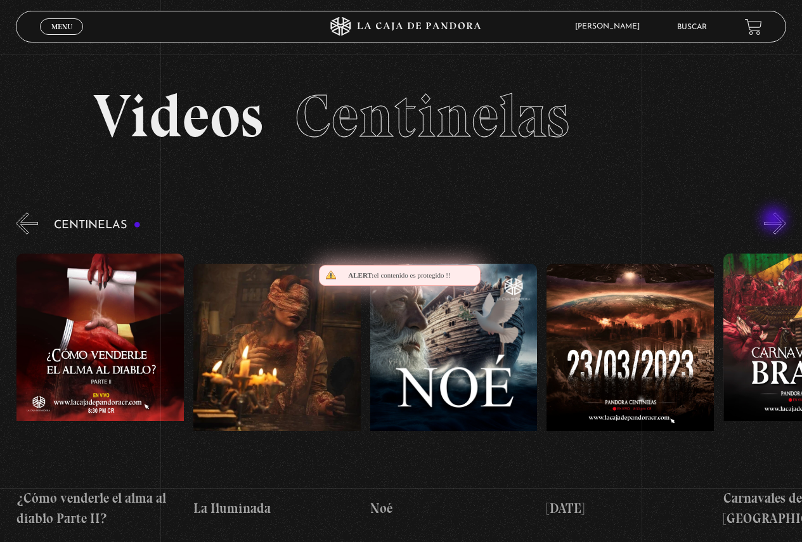
click at [775, 221] on button "»" at bounding box center [775, 223] width 22 height 22
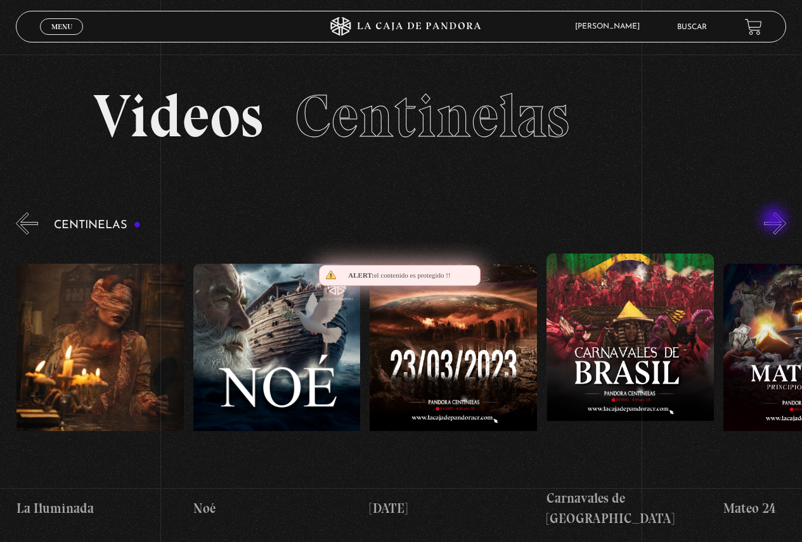
click at [775, 221] on button "»" at bounding box center [775, 223] width 22 height 22
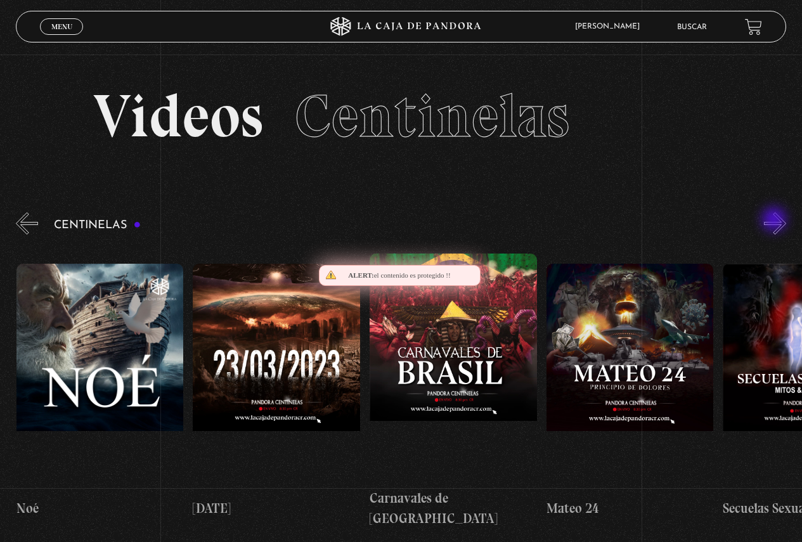
click at [775, 221] on button "»" at bounding box center [775, 223] width 22 height 22
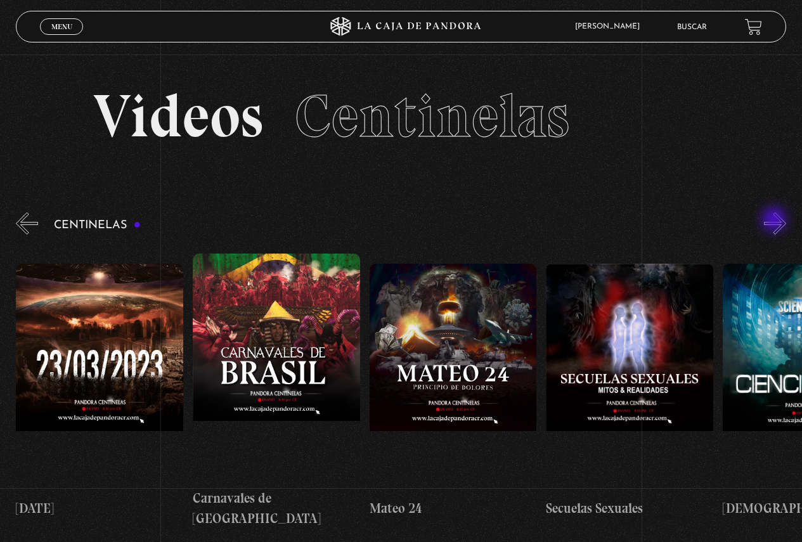
click at [775, 221] on button "»" at bounding box center [775, 223] width 22 height 22
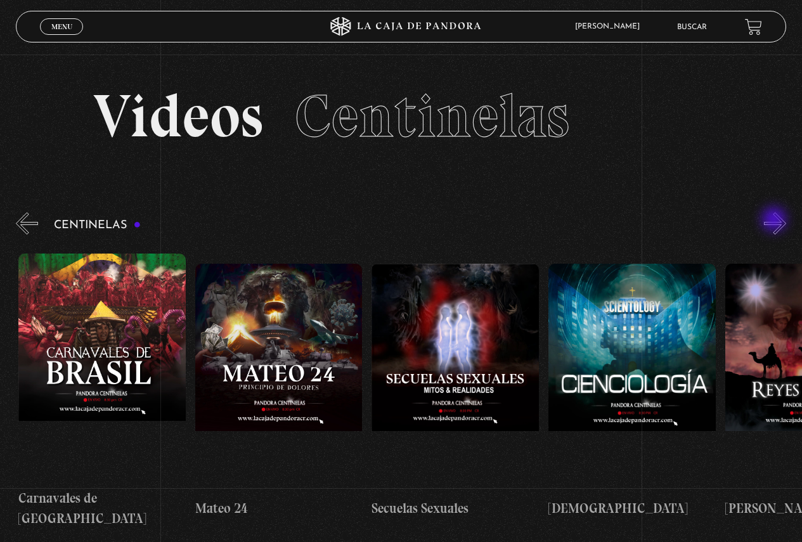
scroll to position [0, 7774]
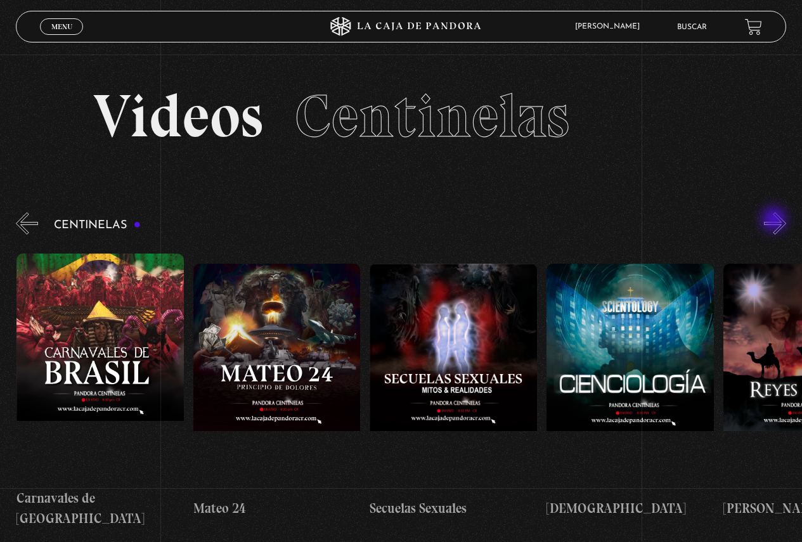
click at [775, 221] on button "»" at bounding box center [775, 223] width 22 height 22
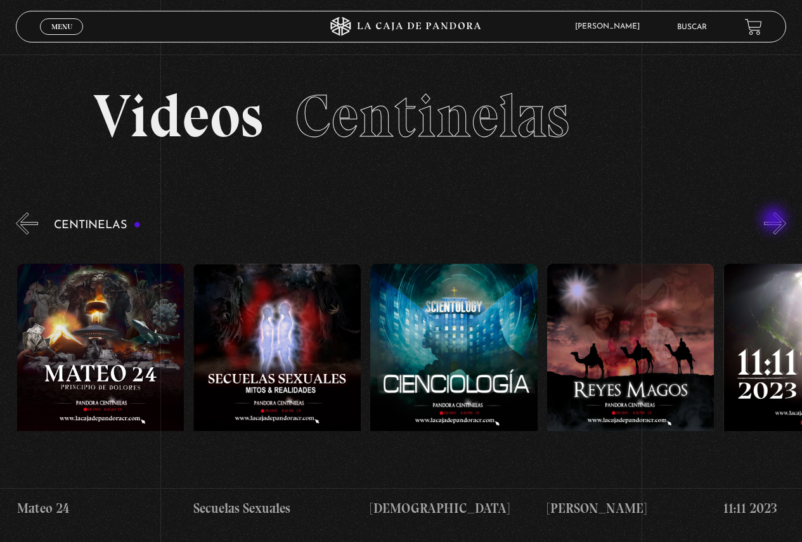
scroll to position [0, 7951]
click at [775, 221] on button "»" at bounding box center [775, 223] width 22 height 22
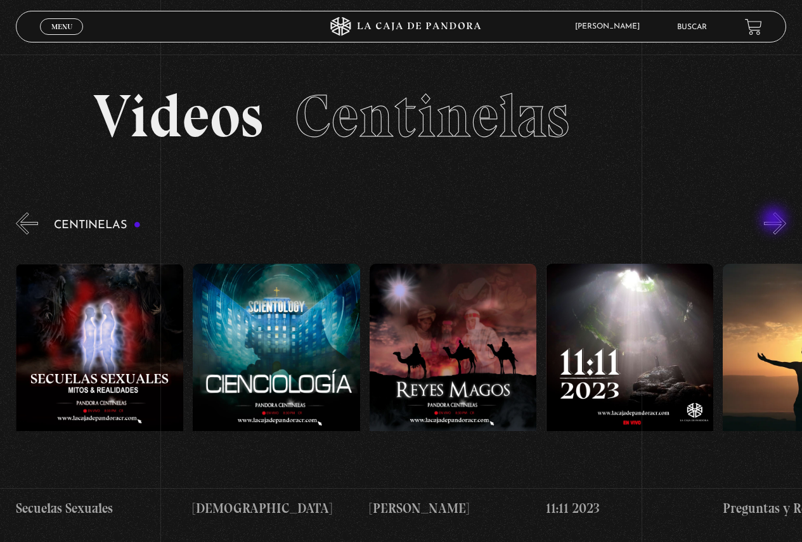
click at [775, 221] on button "»" at bounding box center [775, 223] width 22 height 22
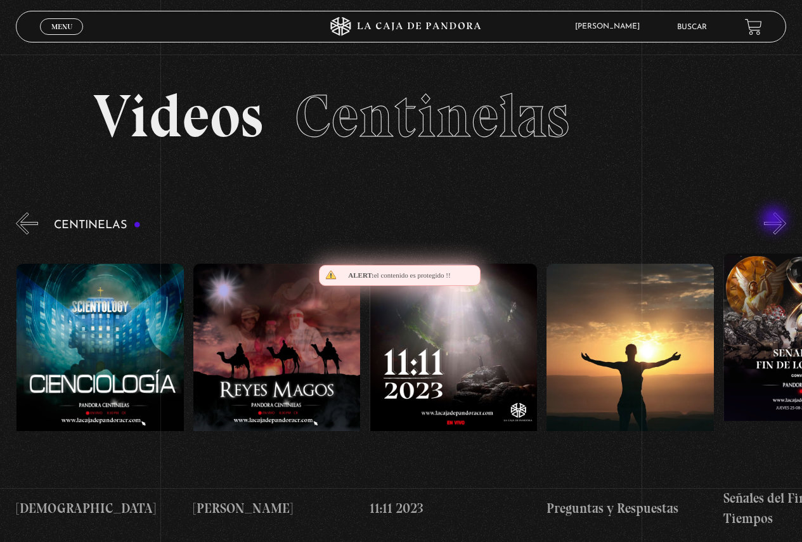
click at [775, 221] on button "»" at bounding box center [775, 223] width 22 height 22
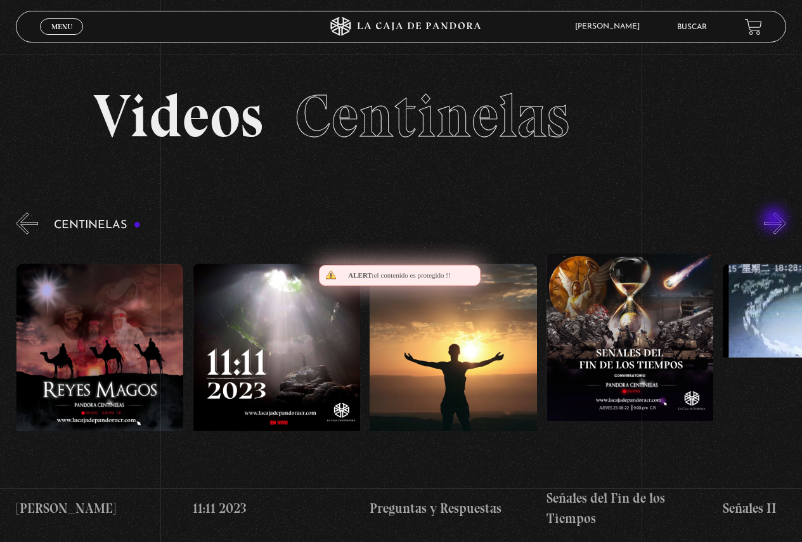
click at [775, 221] on button "»" at bounding box center [775, 223] width 22 height 22
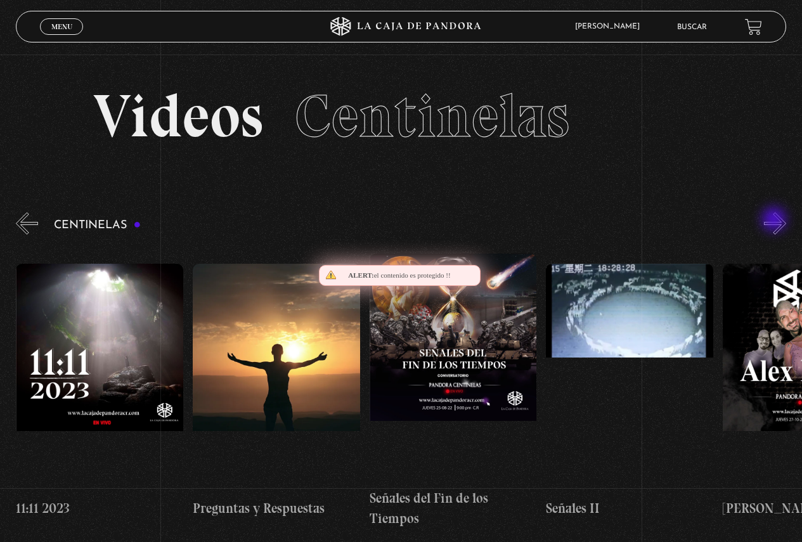
click at [775, 221] on button "»" at bounding box center [775, 223] width 22 height 22
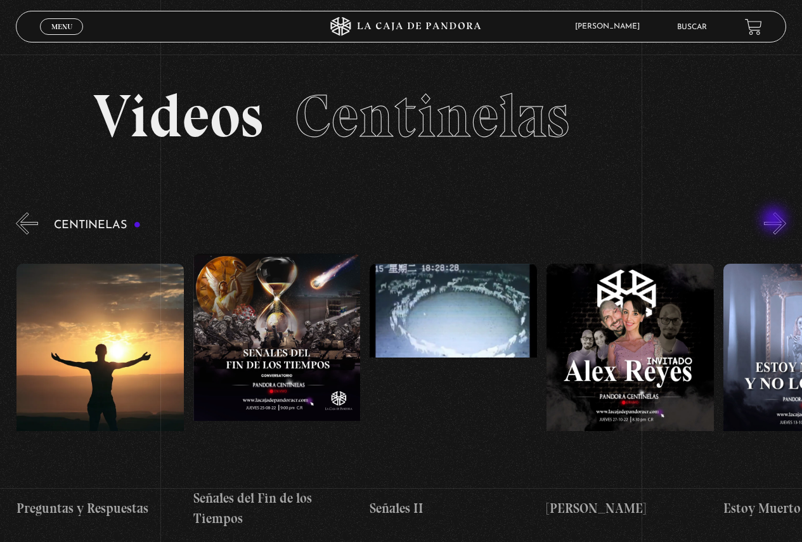
click at [775, 221] on button "»" at bounding box center [775, 223] width 22 height 22
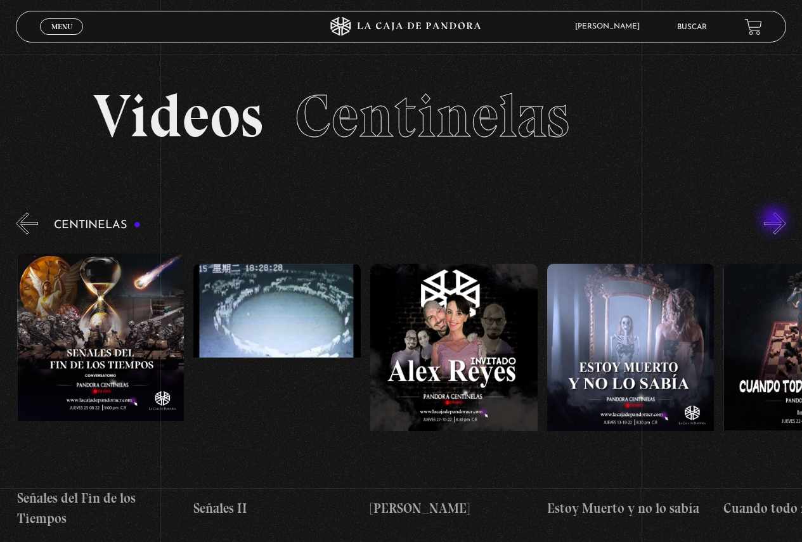
scroll to position [0, 9011]
click at [30, 221] on button "«" at bounding box center [27, 223] width 22 height 22
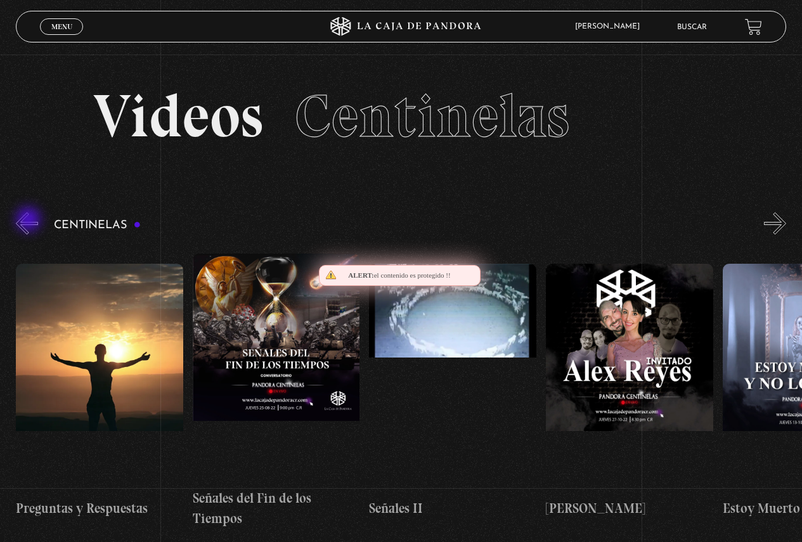
click at [30, 221] on button "«" at bounding box center [27, 223] width 22 height 22
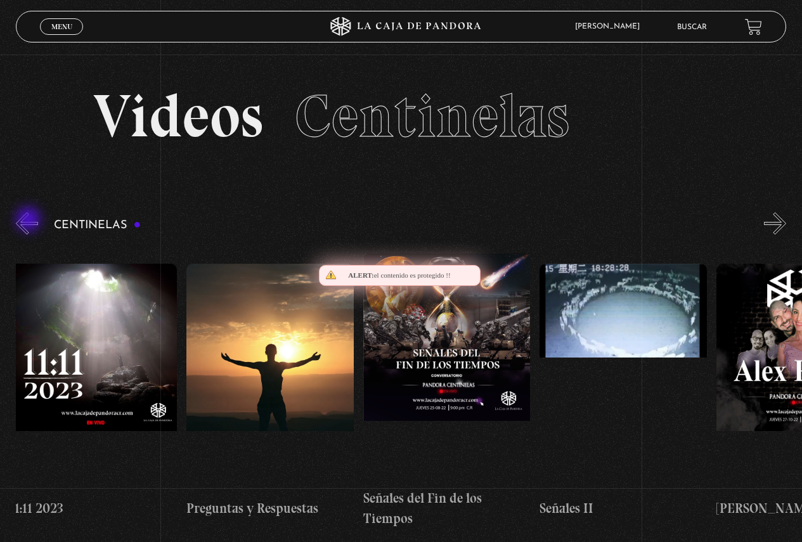
click at [30, 221] on button "«" at bounding box center [27, 223] width 22 height 22
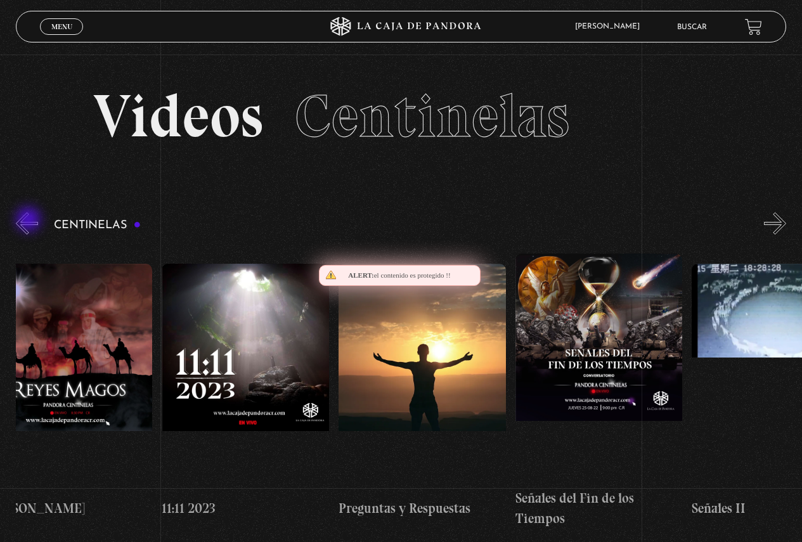
click at [30, 220] on button "«" at bounding box center [27, 223] width 22 height 22
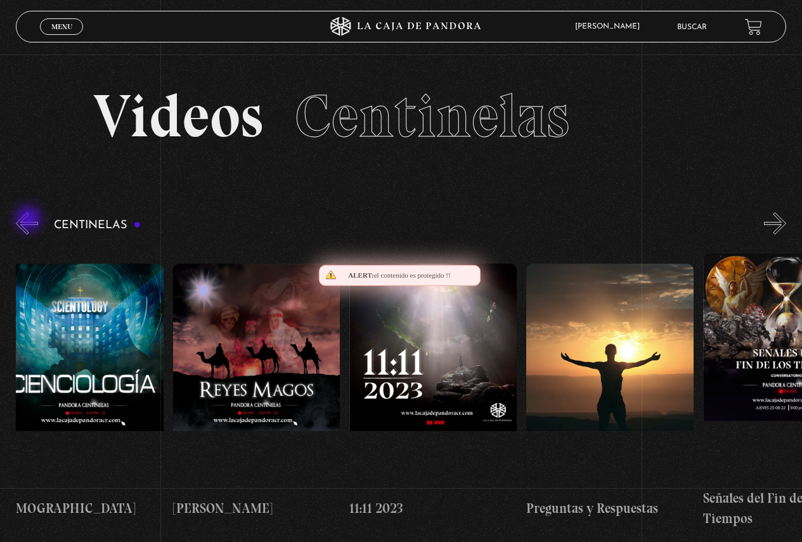
click at [30, 220] on button "«" at bounding box center [27, 223] width 22 height 22
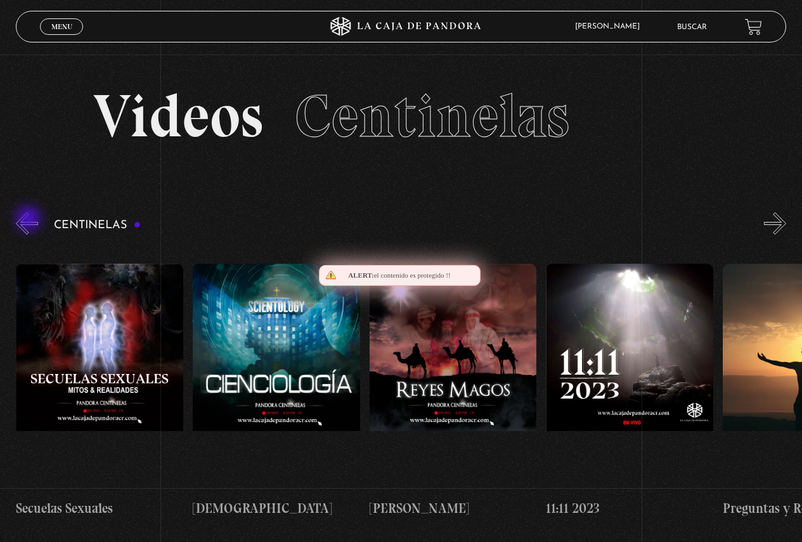
click at [30, 220] on button "«" at bounding box center [27, 223] width 22 height 22
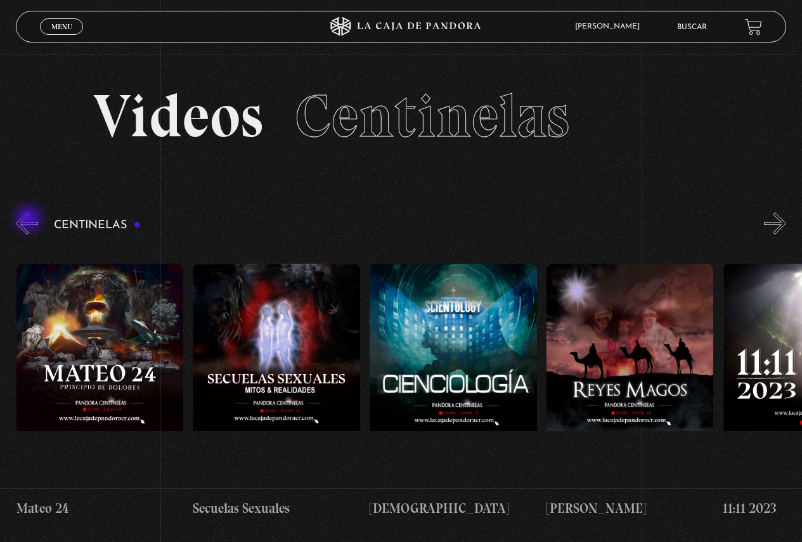
click at [30, 220] on button "«" at bounding box center [27, 223] width 22 height 22
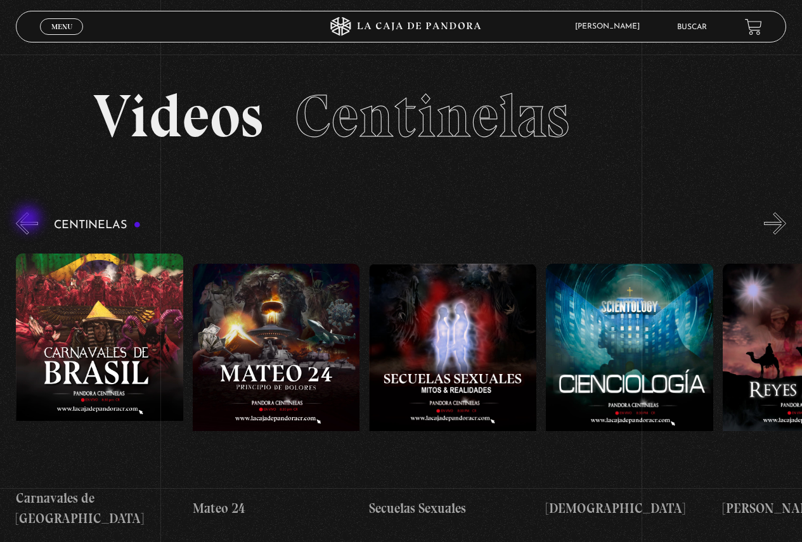
click at [30, 220] on button "«" at bounding box center [27, 223] width 22 height 22
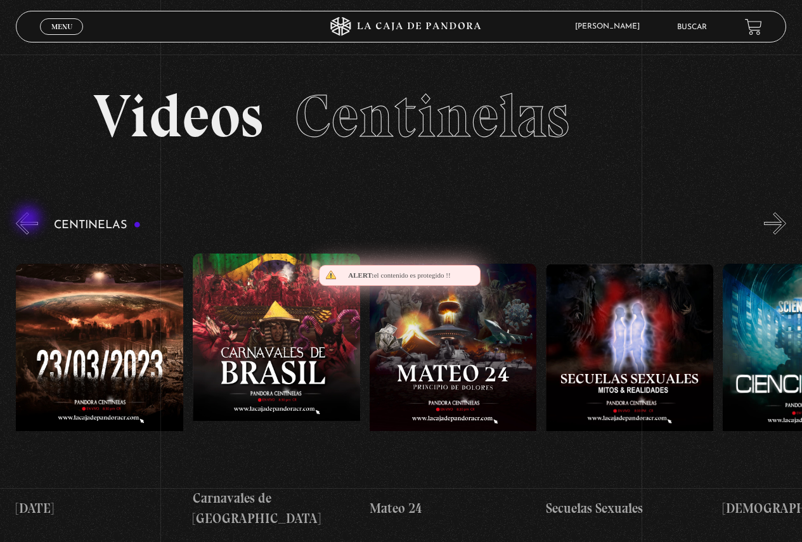
click at [30, 220] on button "«" at bounding box center [27, 223] width 22 height 22
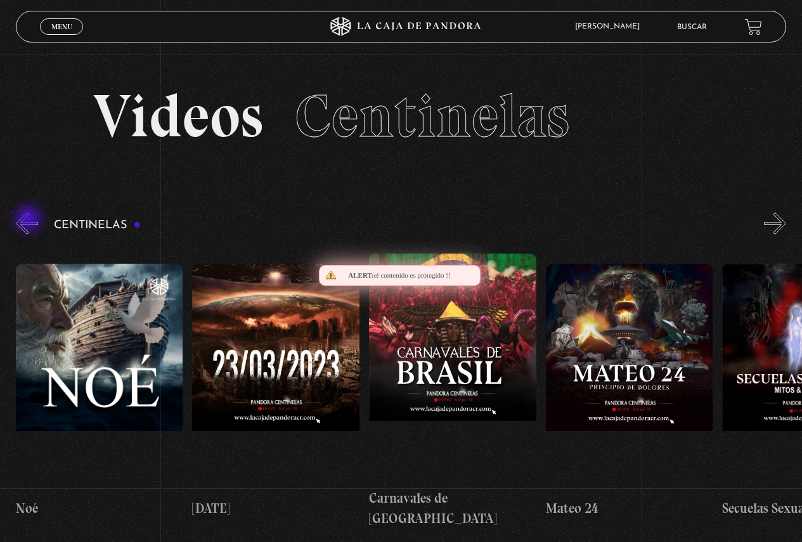
click at [30, 220] on button "«" at bounding box center [27, 223] width 22 height 22
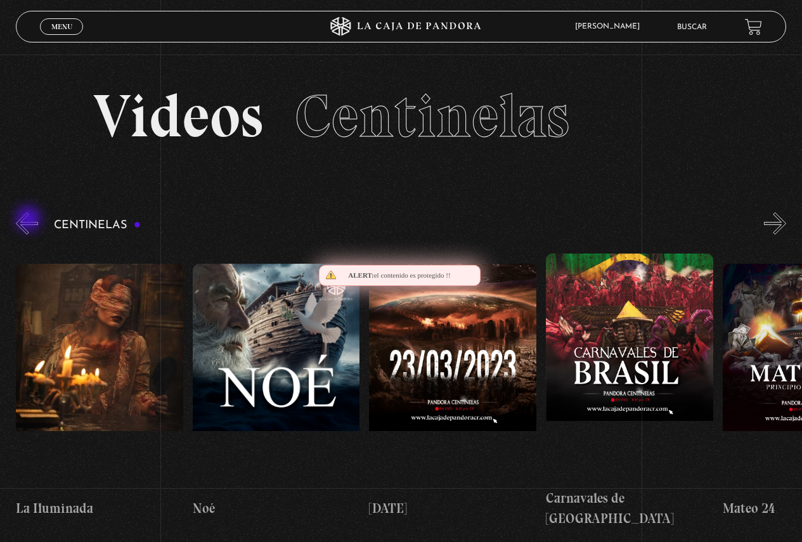
click at [30, 220] on button "«" at bounding box center [27, 223] width 22 height 22
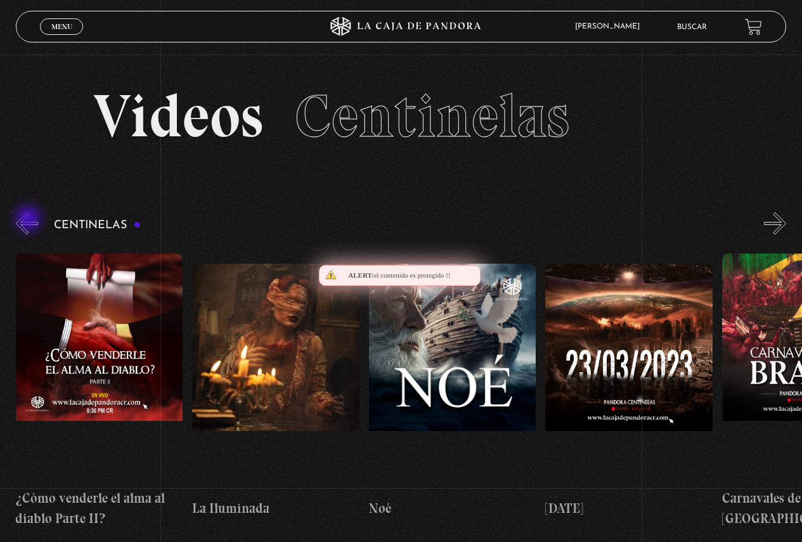
click at [30, 220] on button "«" at bounding box center [27, 223] width 22 height 22
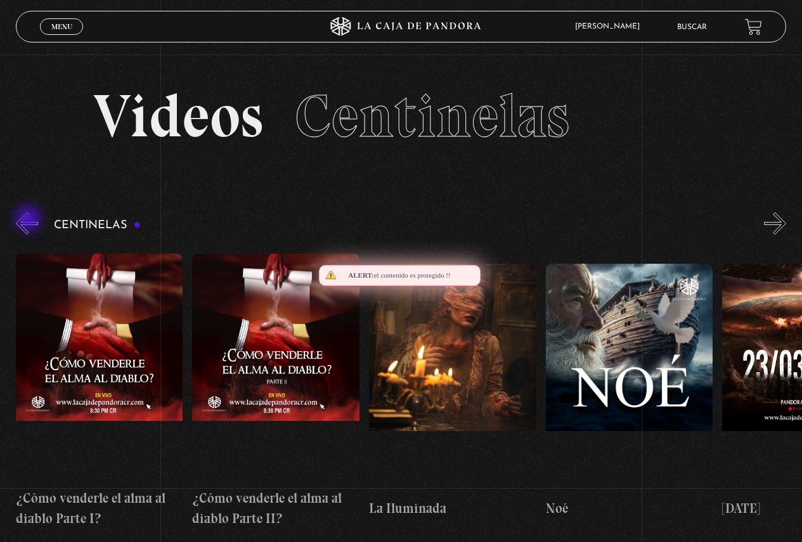
click at [30, 220] on button "«" at bounding box center [27, 223] width 22 height 22
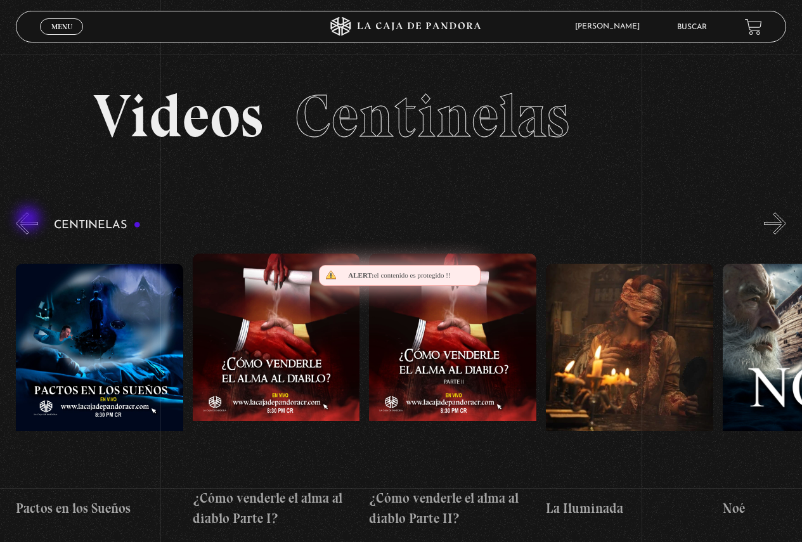
click at [30, 220] on button "«" at bounding box center [27, 223] width 22 height 22
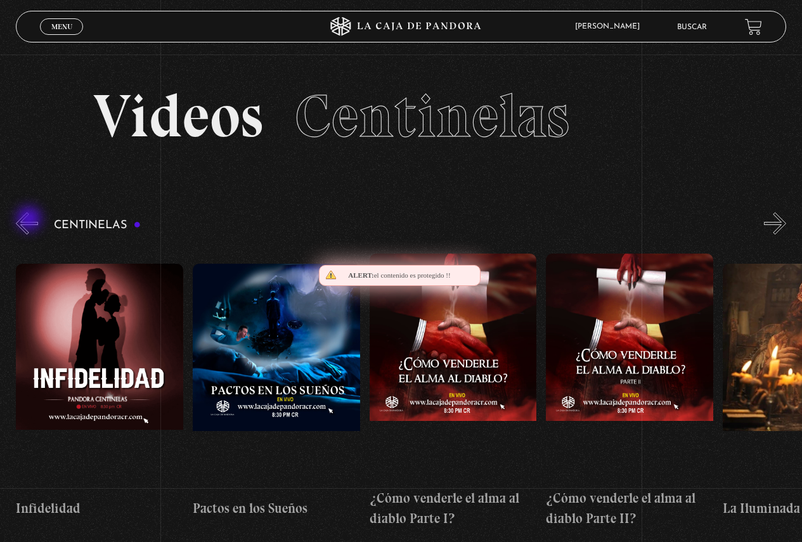
click at [30, 220] on button "«" at bounding box center [27, 223] width 22 height 22
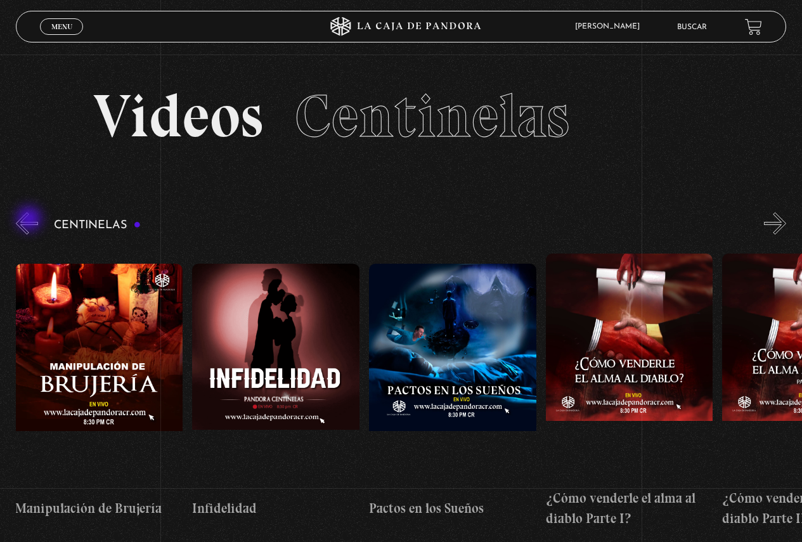
click at [30, 220] on button "«" at bounding box center [27, 223] width 22 height 22
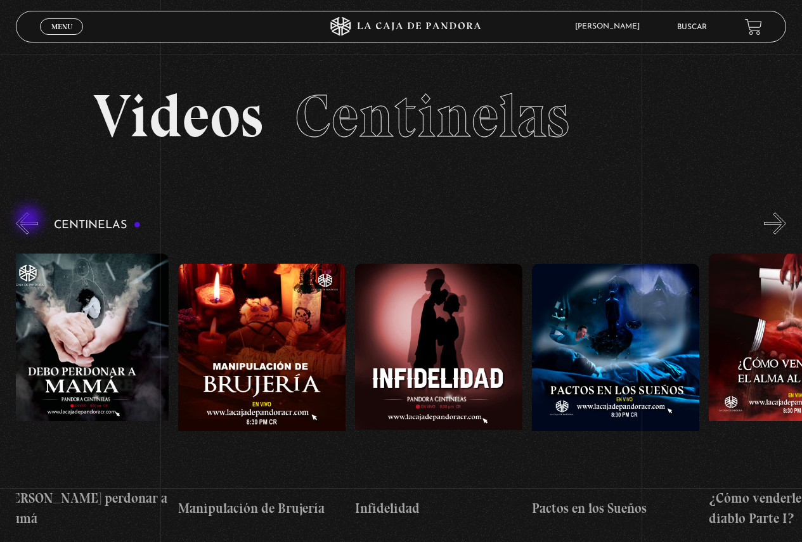
click at [30, 220] on button "«" at bounding box center [27, 223] width 22 height 22
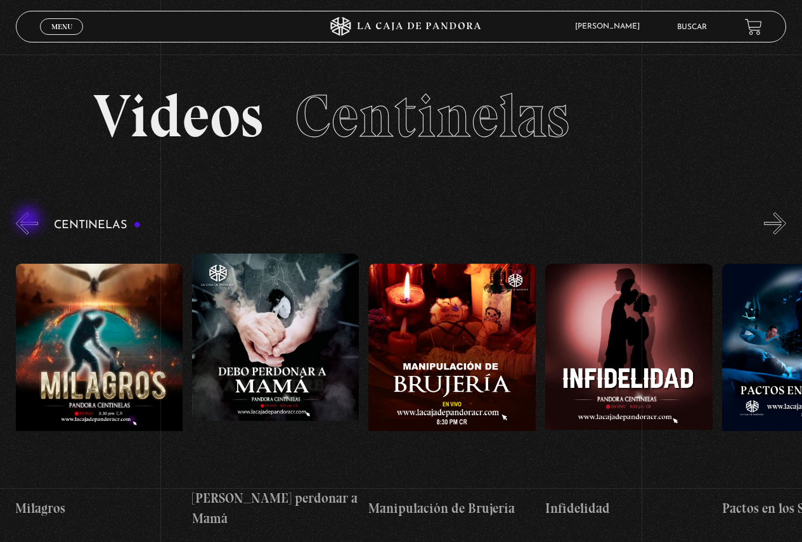
scroll to position [0, 6007]
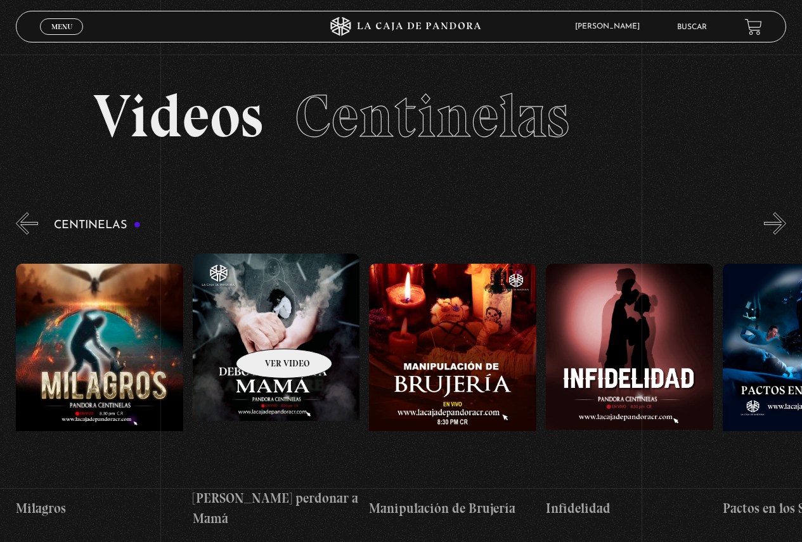
click at [268, 330] on figure at bounding box center [276, 368] width 167 height 228
click at [275, 357] on figure at bounding box center [276, 368] width 167 height 228
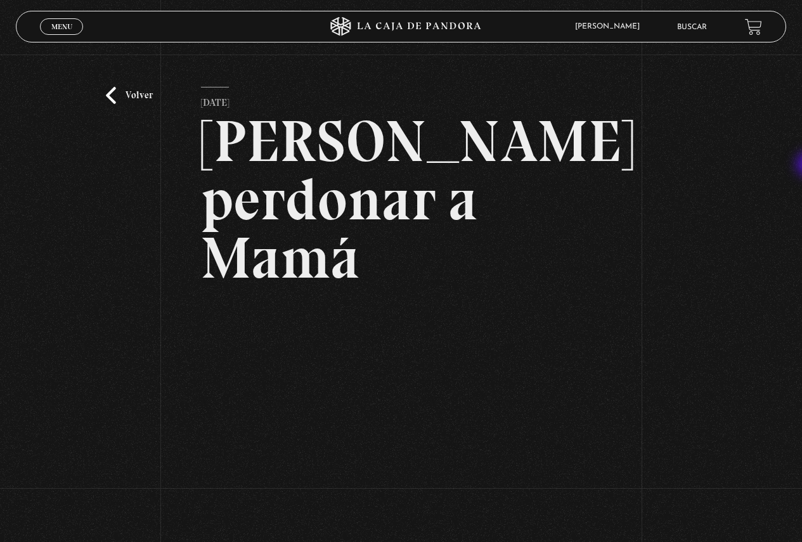
scroll to position [23, 0]
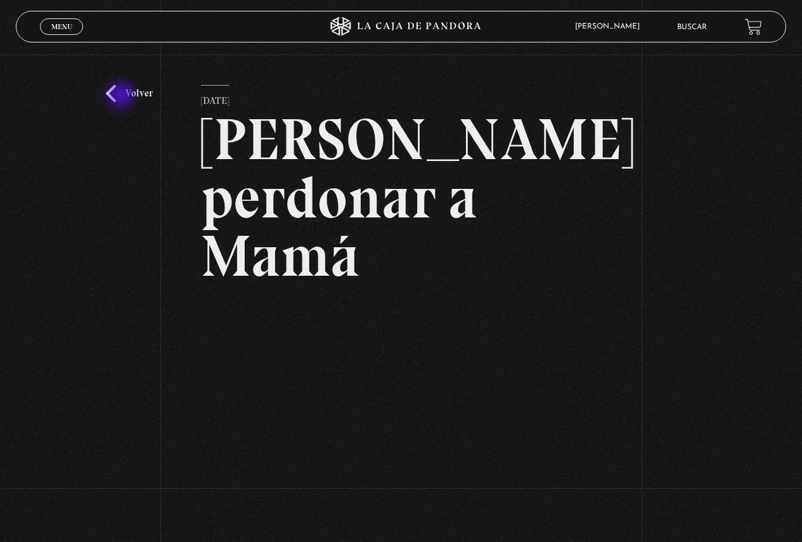
click at [122, 94] on link "Volver" at bounding box center [129, 93] width 47 height 17
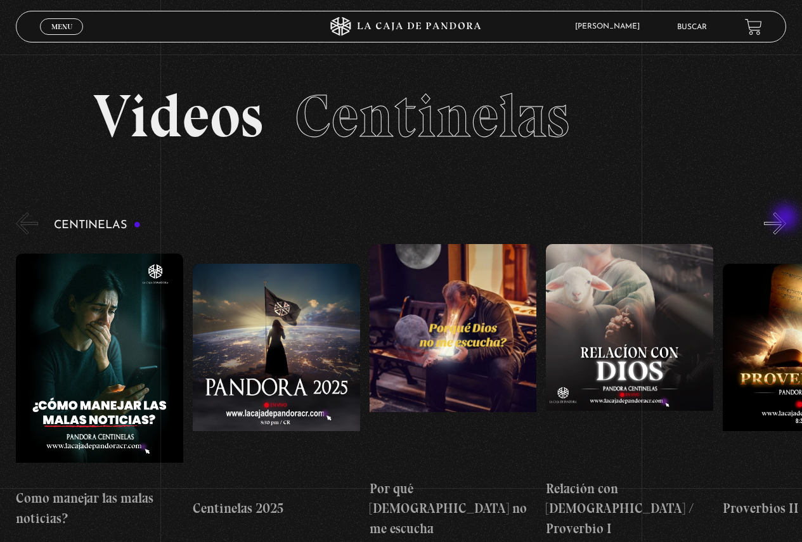
click at [786, 219] on button "»" at bounding box center [775, 223] width 22 height 22
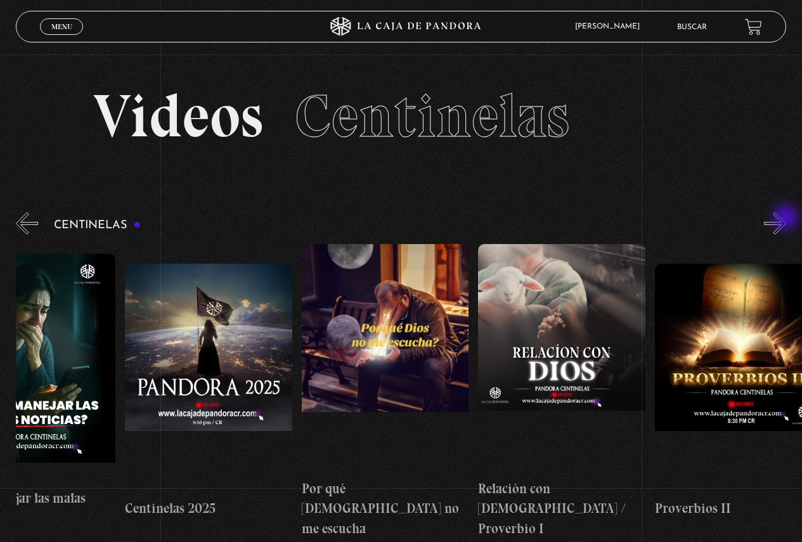
click at [786, 219] on button "»" at bounding box center [775, 223] width 22 height 22
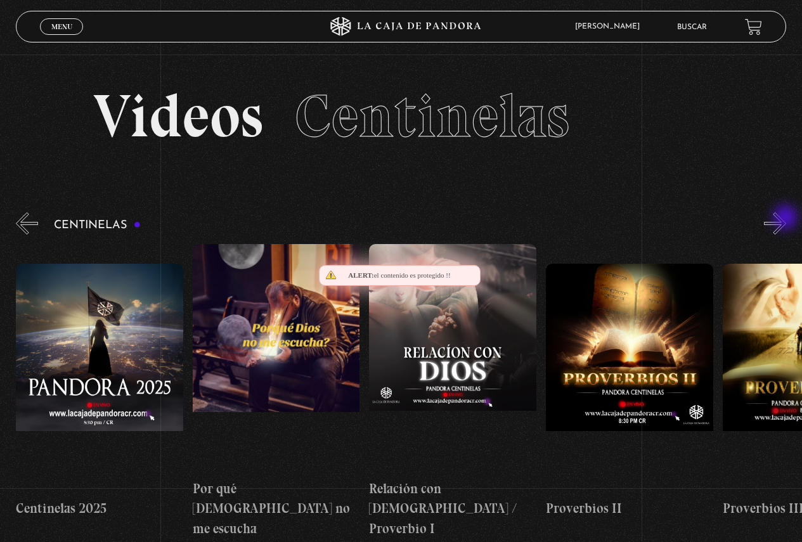
click at [786, 219] on button "»" at bounding box center [775, 223] width 22 height 22
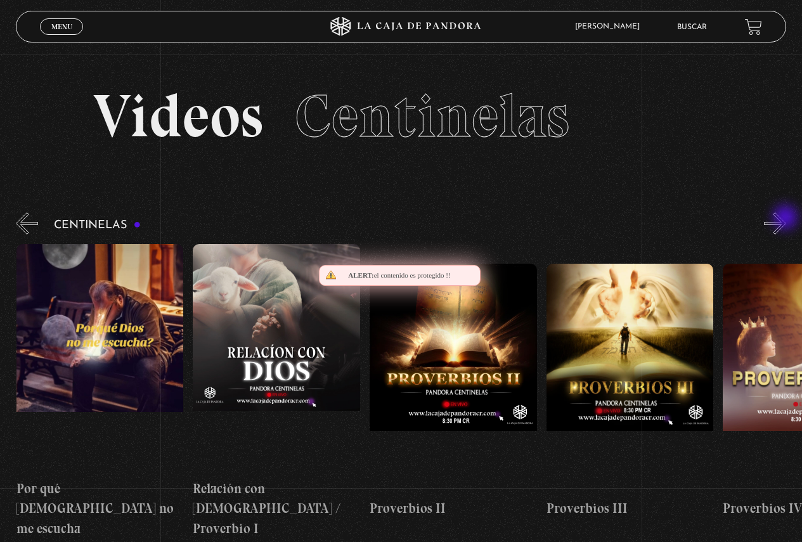
click at [786, 219] on button "»" at bounding box center [775, 223] width 22 height 22
click at [786, 218] on button "»" at bounding box center [775, 223] width 22 height 22
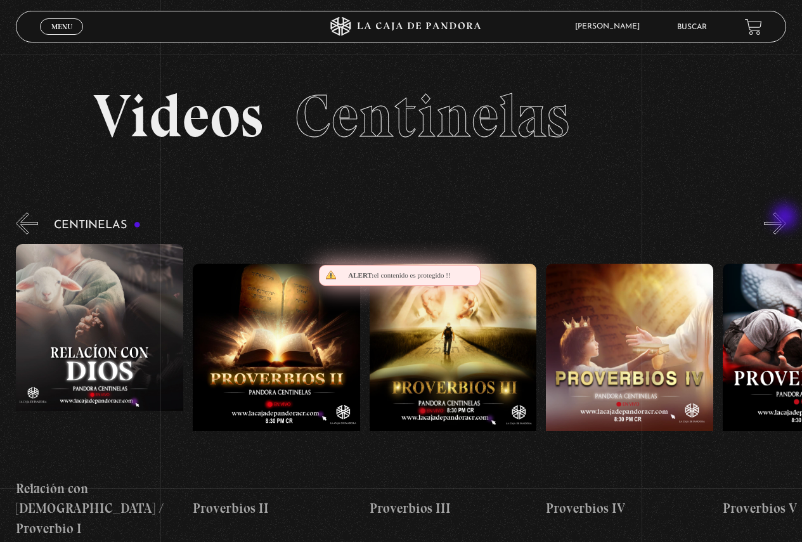
click at [786, 218] on button "»" at bounding box center [775, 223] width 22 height 22
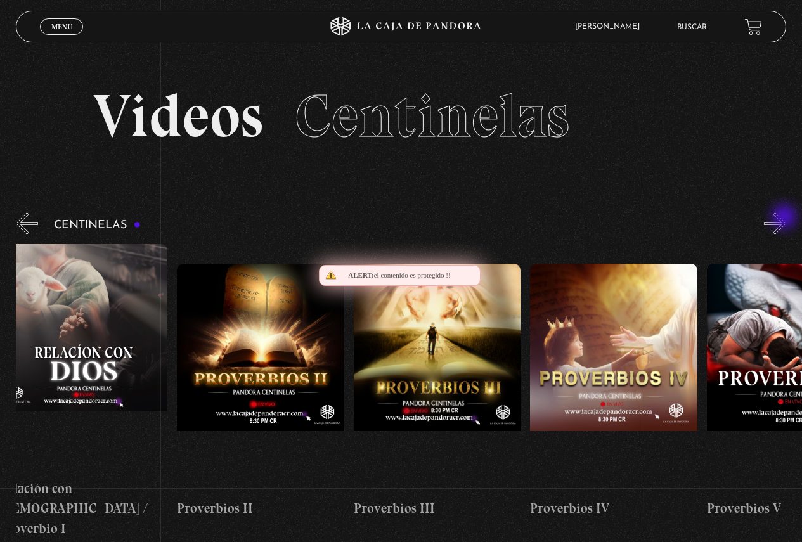
click at [786, 218] on button "»" at bounding box center [775, 223] width 22 height 22
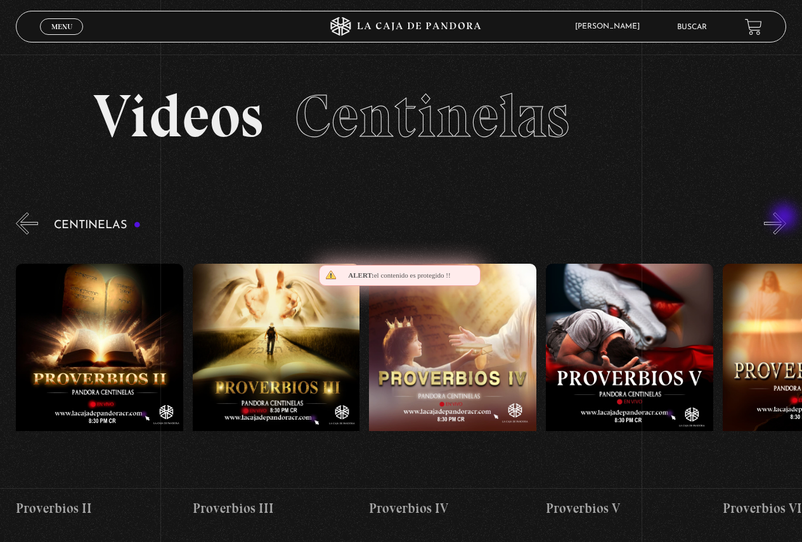
click at [785, 217] on button "»" at bounding box center [775, 223] width 22 height 22
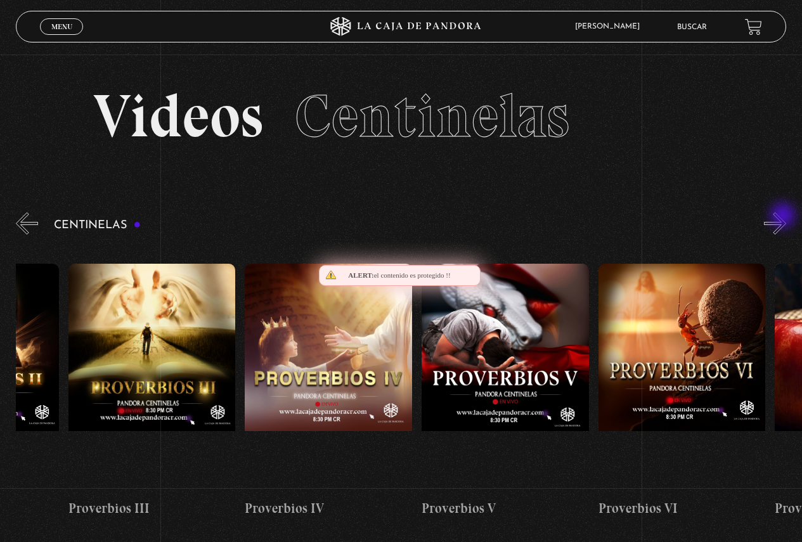
click at [784, 216] on button "»" at bounding box center [775, 223] width 22 height 22
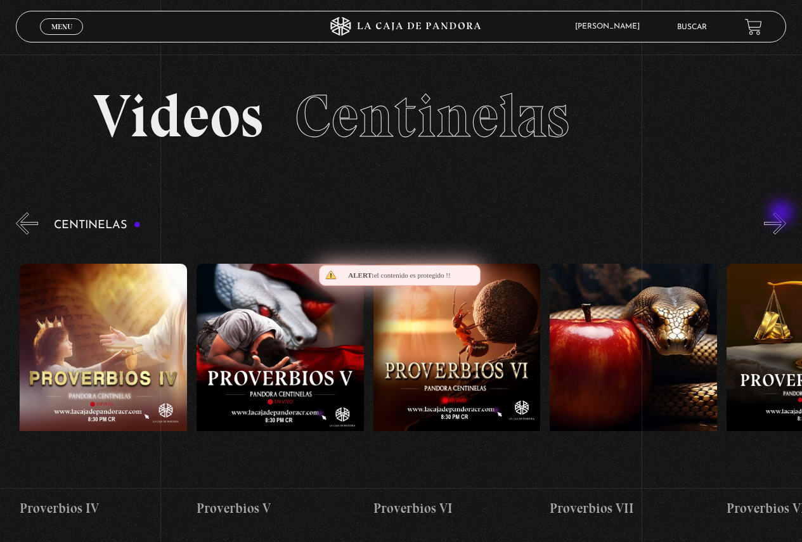
click at [782, 214] on button "»" at bounding box center [775, 223] width 22 height 22
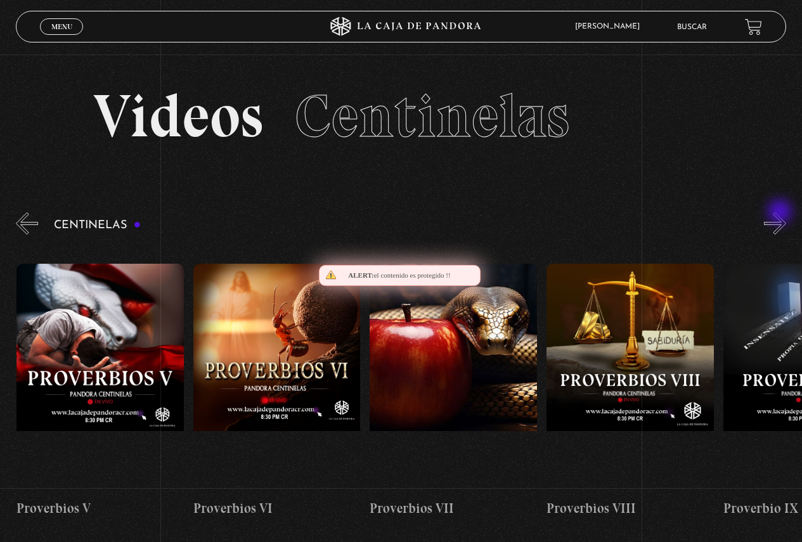
click at [780, 213] on button "»" at bounding box center [775, 223] width 22 height 22
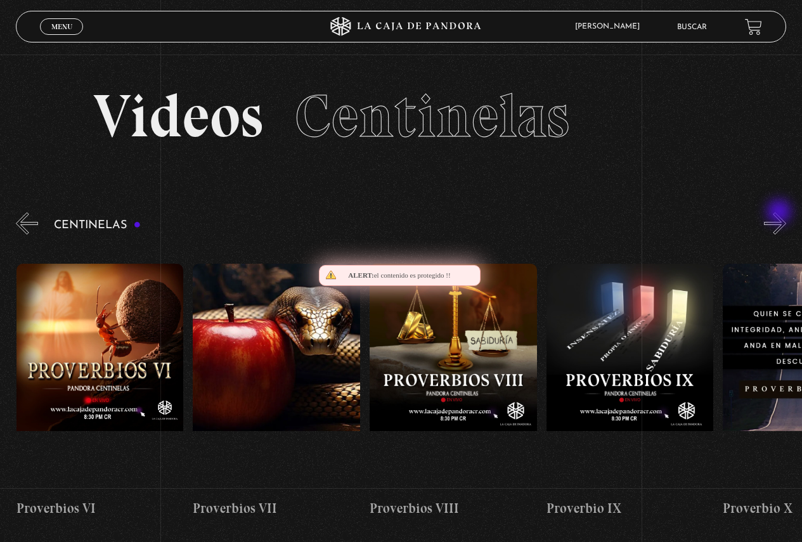
click at [780, 212] on button "»" at bounding box center [775, 223] width 22 height 22
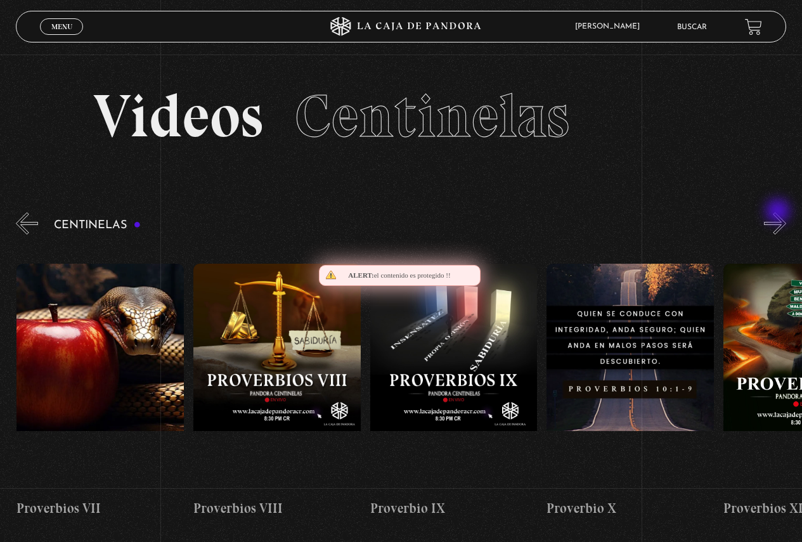
click at [779, 212] on button "»" at bounding box center [775, 223] width 22 height 22
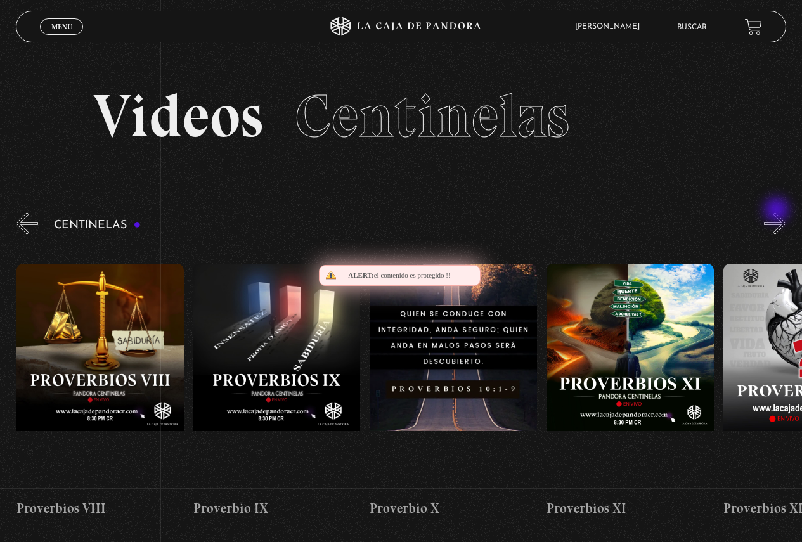
scroll to position [0, 1767]
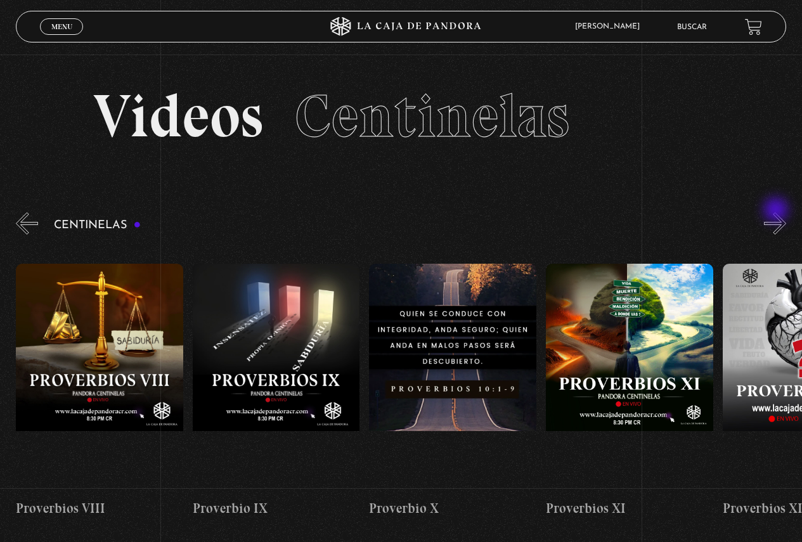
click at [777, 211] on div "Centinelas" at bounding box center [409, 374] width 786 height 329
click at [779, 220] on button "»" at bounding box center [775, 223] width 22 height 22
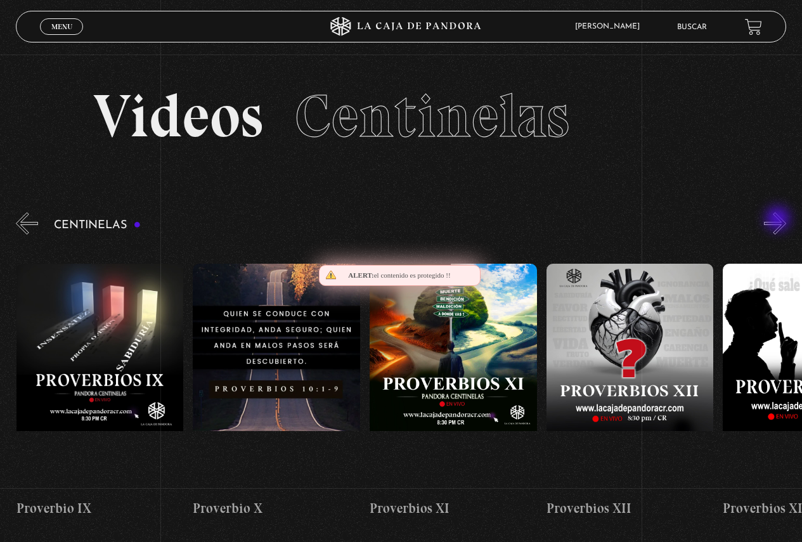
click at [779, 220] on button "»" at bounding box center [775, 223] width 22 height 22
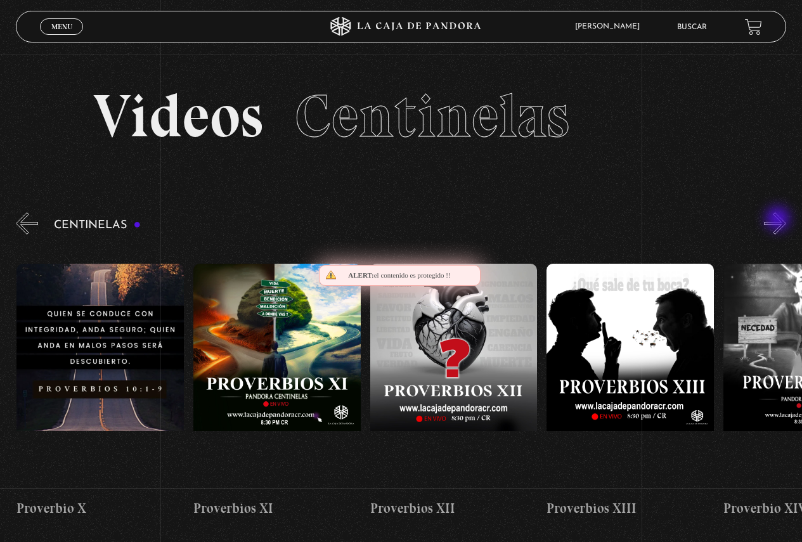
click at [779, 220] on button "»" at bounding box center [775, 223] width 22 height 22
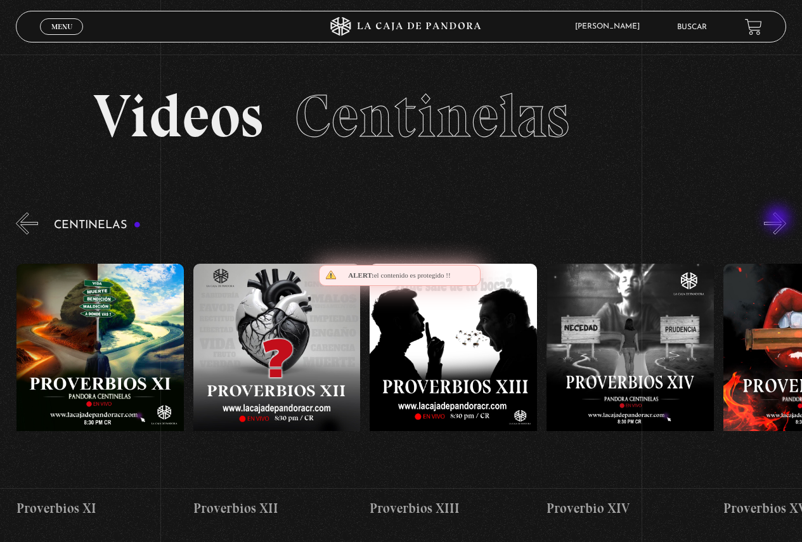
click at [779, 220] on button "»" at bounding box center [775, 223] width 22 height 22
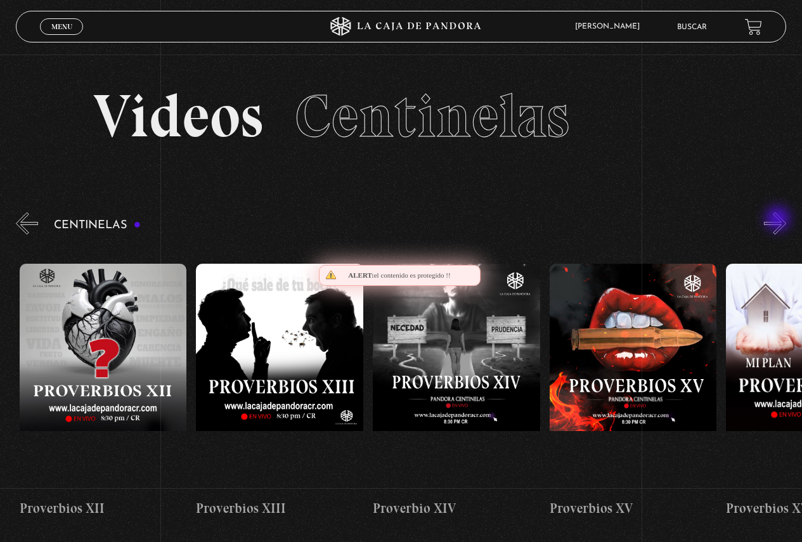
click at [779, 220] on button "»" at bounding box center [775, 223] width 22 height 22
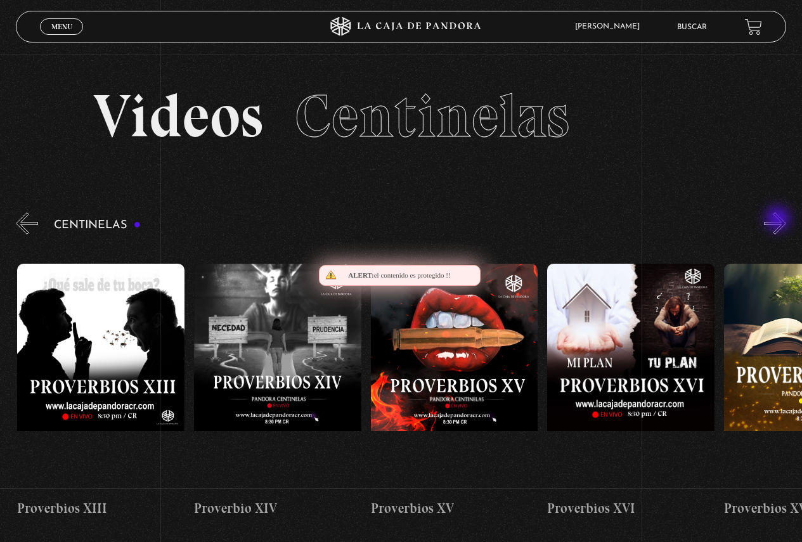
click at [779, 220] on button "»" at bounding box center [775, 223] width 22 height 22
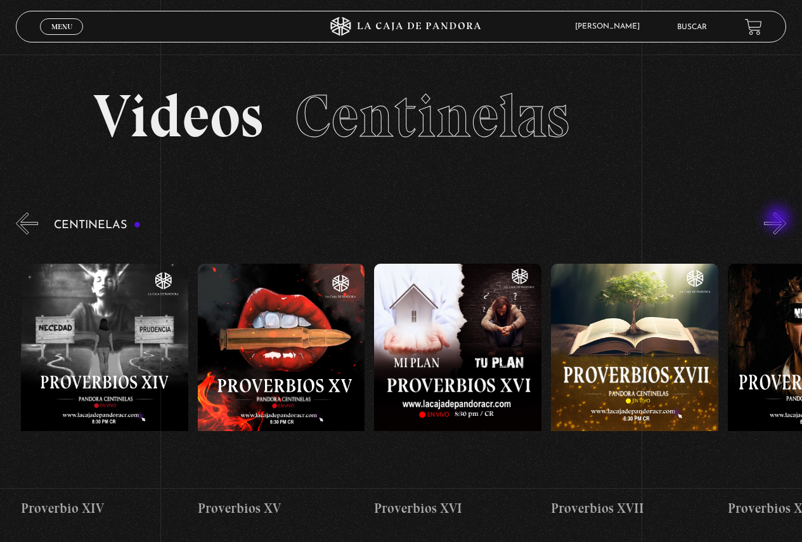
click at [779, 220] on button "»" at bounding box center [775, 223] width 22 height 22
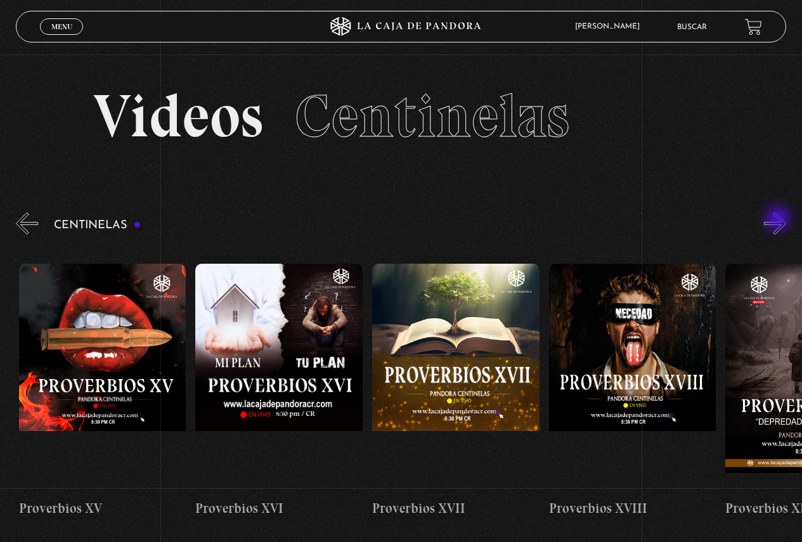
click at [779, 220] on button "»" at bounding box center [775, 223] width 22 height 22
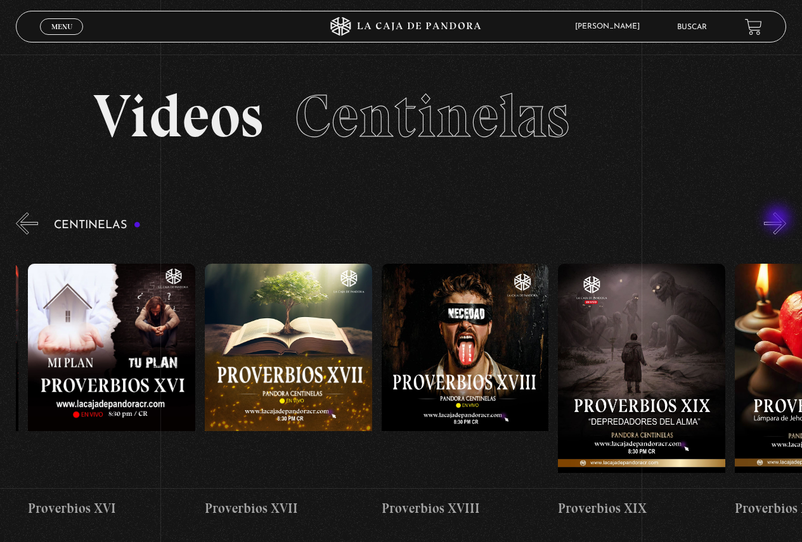
click at [779, 220] on button "»" at bounding box center [775, 223] width 22 height 22
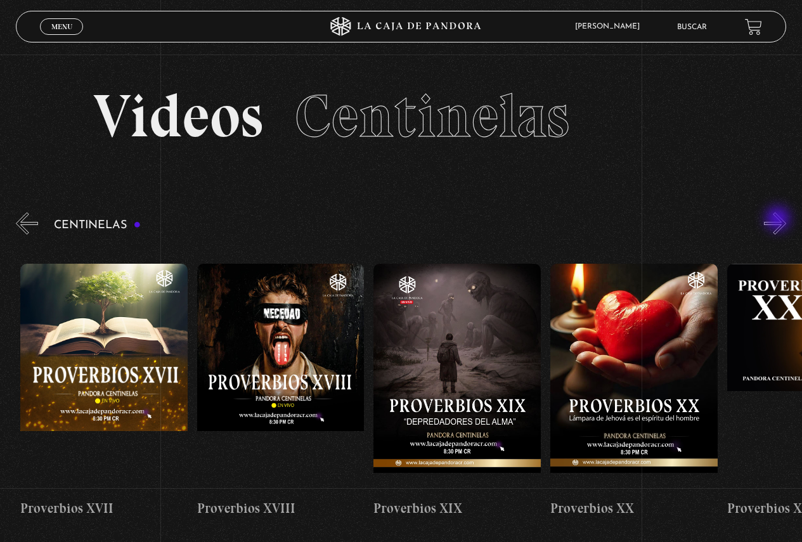
click at [779, 220] on button "»" at bounding box center [775, 223] width 22 height 22
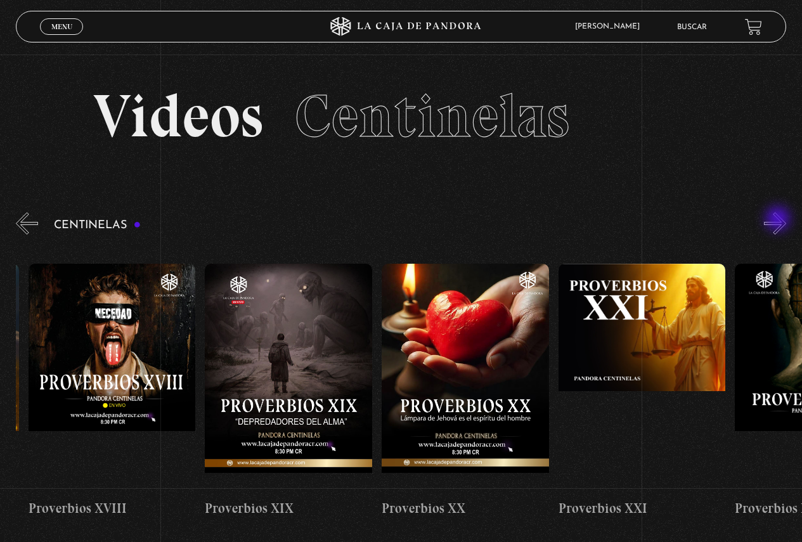
click at [779, 220] on button "»" at bounding box center [775, 223] width 22 height 22
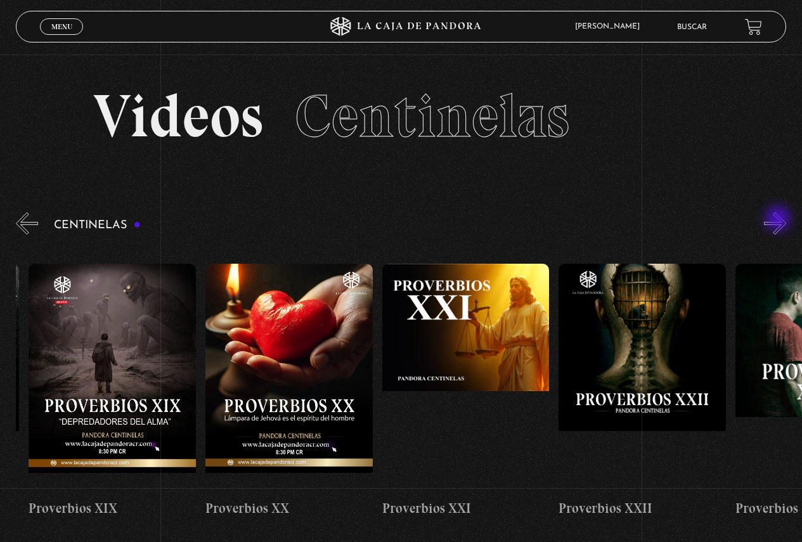
click at [779, 220] on button "»" at bounding box center [775, 223] width 22 height 22
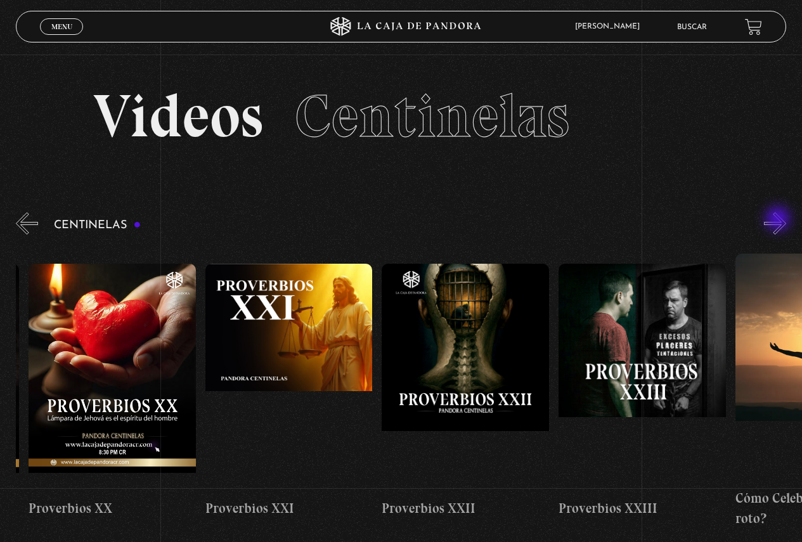
click at [779, 220] on button "»" at bounding box center [775, 223] width 22 height 22
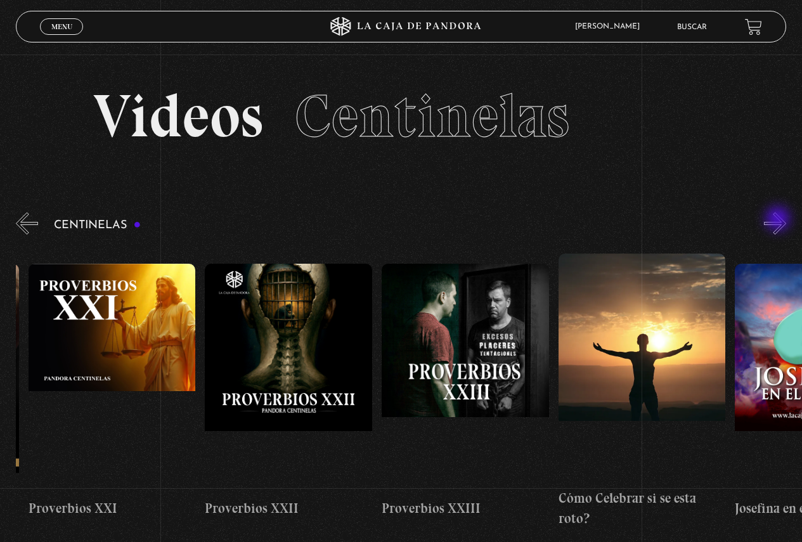
click at [779, 220] on button "»" at bounding box center [775, 223] width 22 height 22
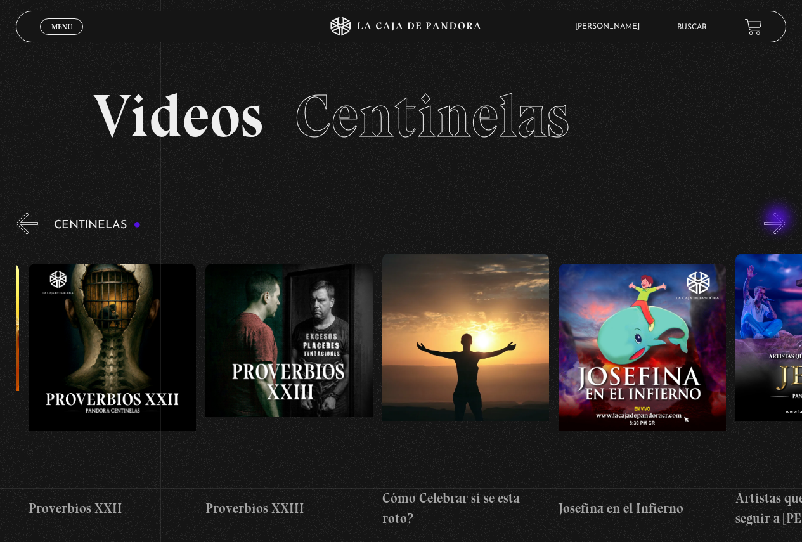
click at [779, 220] on button "»" at bounding box center [775, 223] width 22 height 22
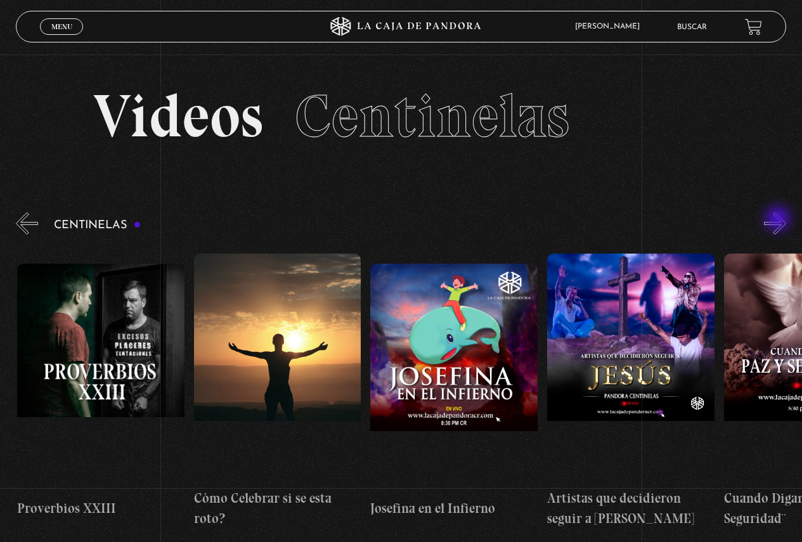
click at [779, 220] on button "»" at bounding box center [775, 223] width 22 height 22
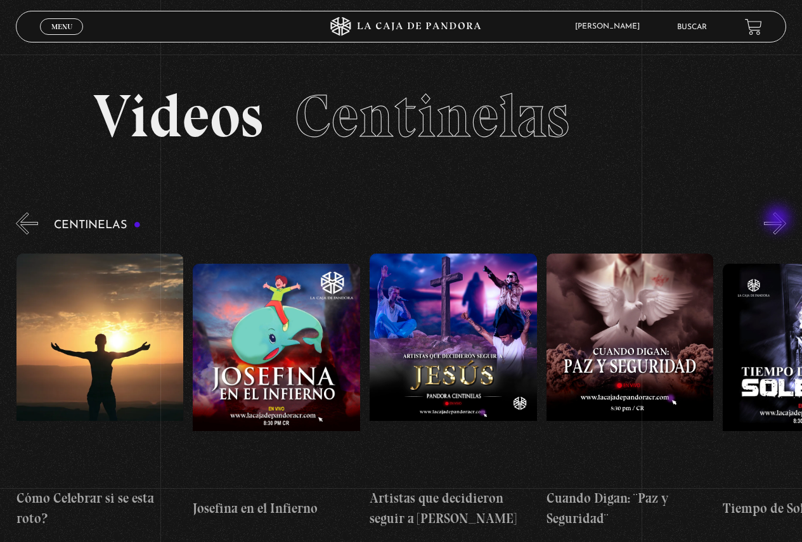
click at [779, 220] on button "»" at bounding box center [775, 223] width 22 height 22
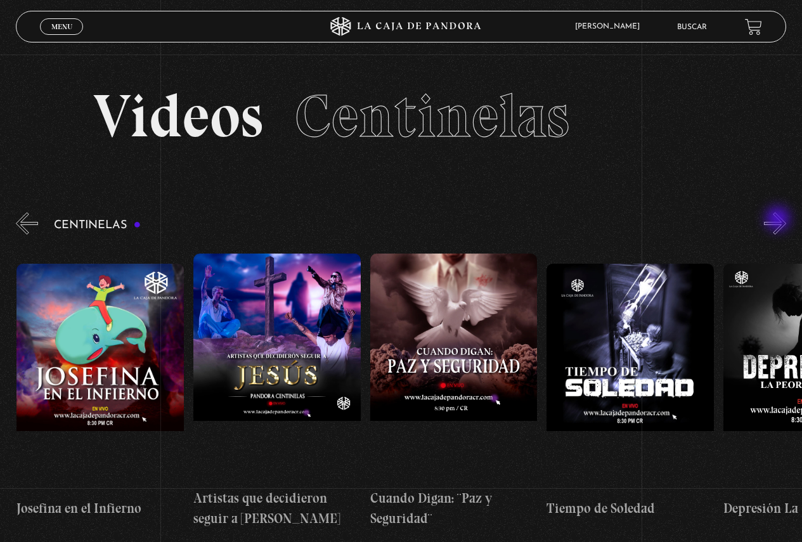
click at [779, 220] on button "»" at bounding box center [775, 223] width 22 height 22
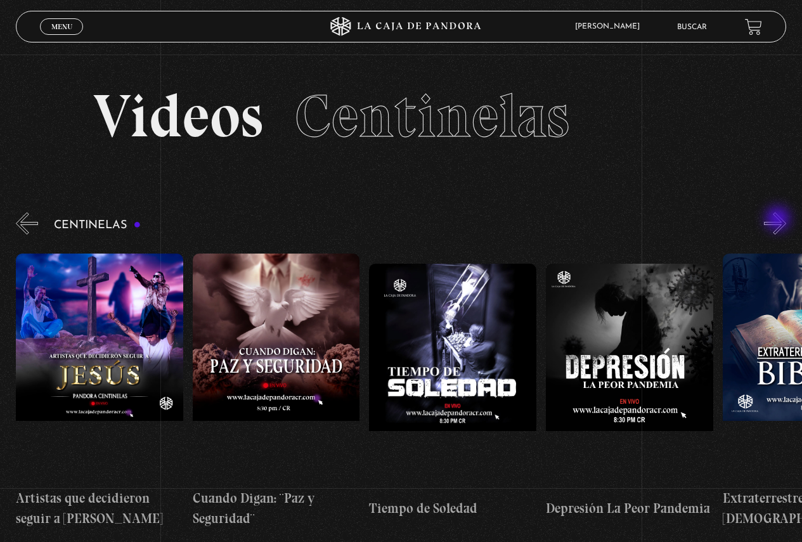
click at [779, 220] on button "»" at bounding box center [775, 223] width 22 height 22
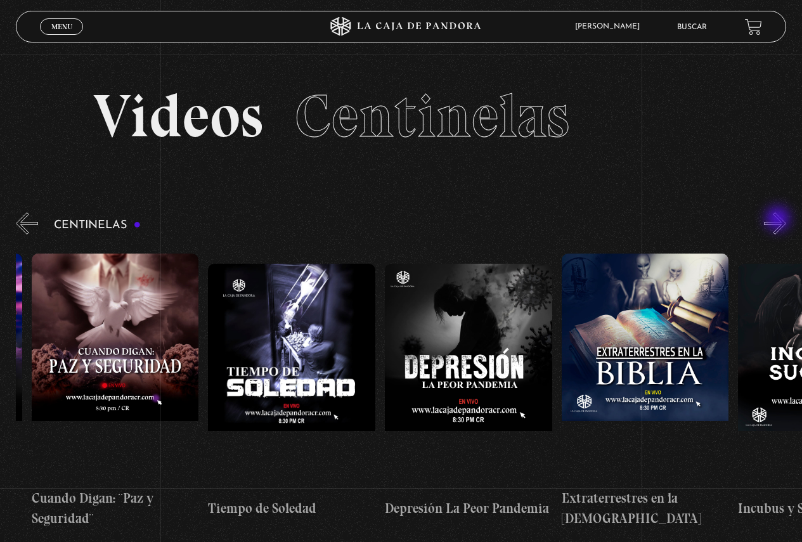
scroll to position [0, 5123]
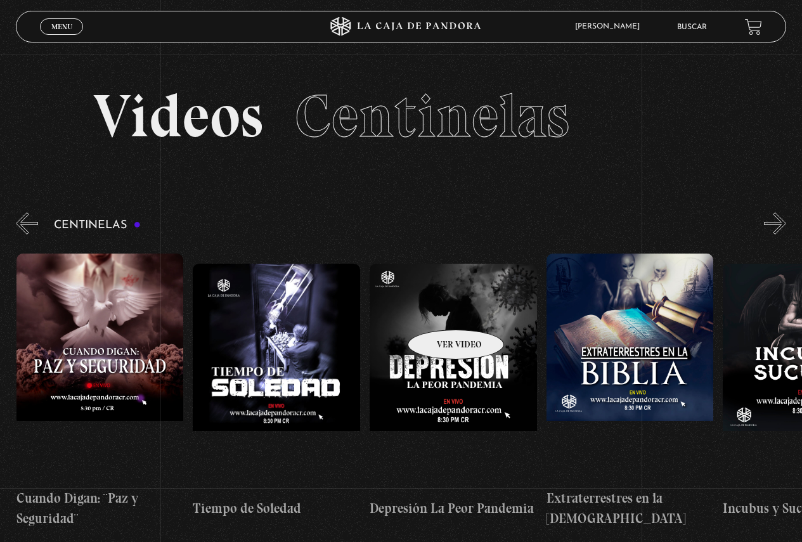
click at [439, 311] on figure at bounding box center [453, 378] width 167 height 228
click at [426, 304] on figure at bounding box center [453, 378] width 167 height 228
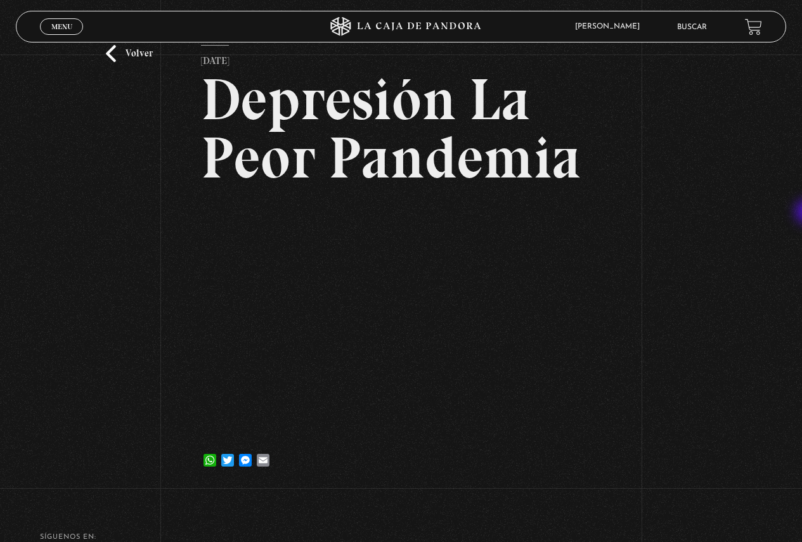
scroll to position [68, 0]
